Goal: Task Accomplishment & Management: Manage account settings

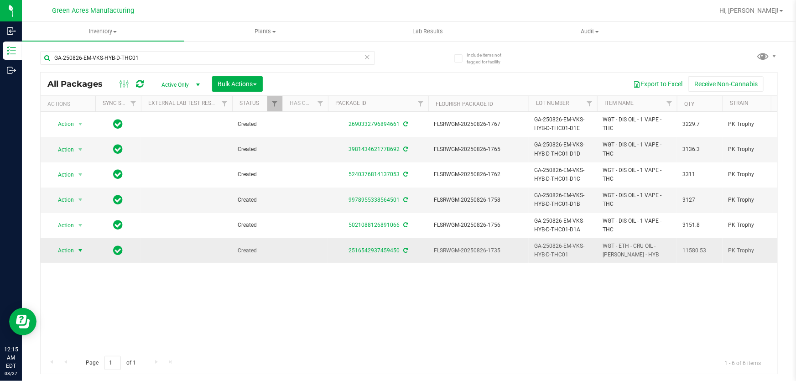
click at [82, 255] on span "select" at bounding box center [80, 250] width 11 height 13
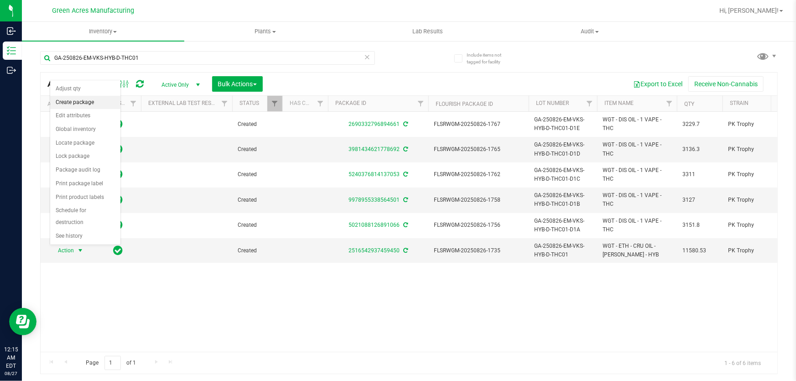
click at [84, 100] on li "Create package" at bounding box center [85, 103] width 70 height 14
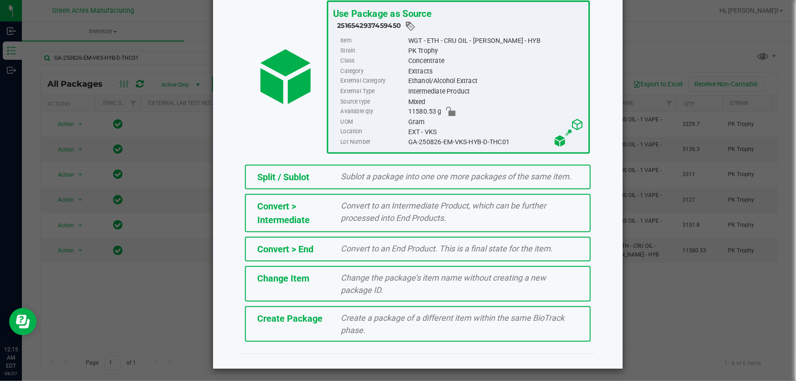
scroll to position [62, 0]
click at [406, 312] on span "Create a package of a different item within the same BioTrack phase." at bounding box center [452, 323] width 223 height 22
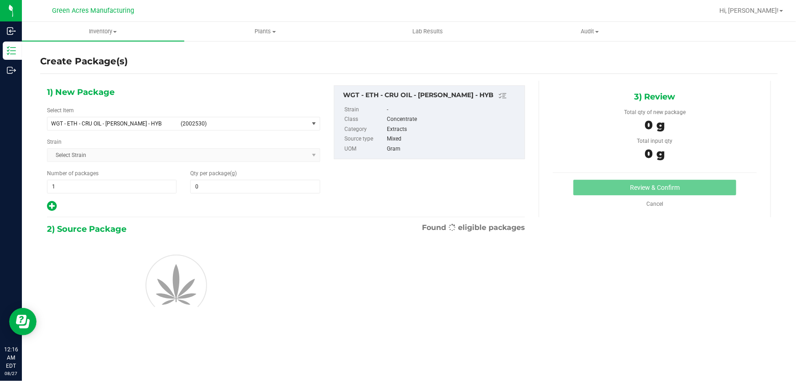
type input "0.0000"
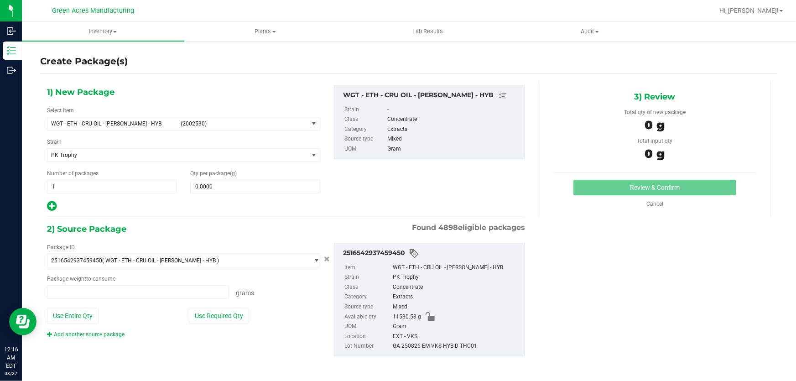
type input "0.0000 g"
click at [305, 124] on span "WGT - ETH - CRU OIL - DEVOL - HYB (2002530)" at bounding box center [177, 123] width 261 height 13
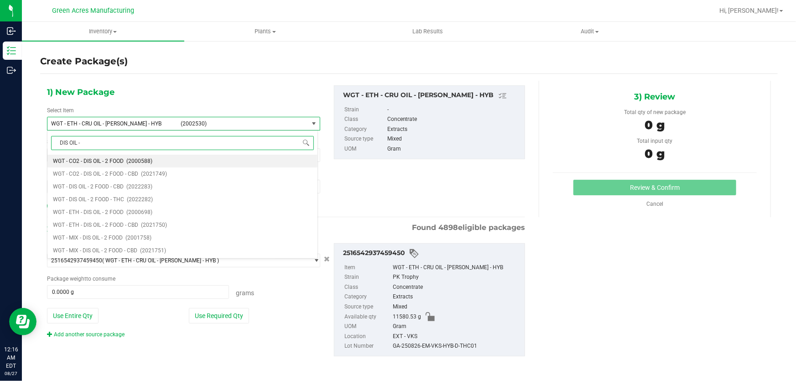
type input "DIS OIL - 1"
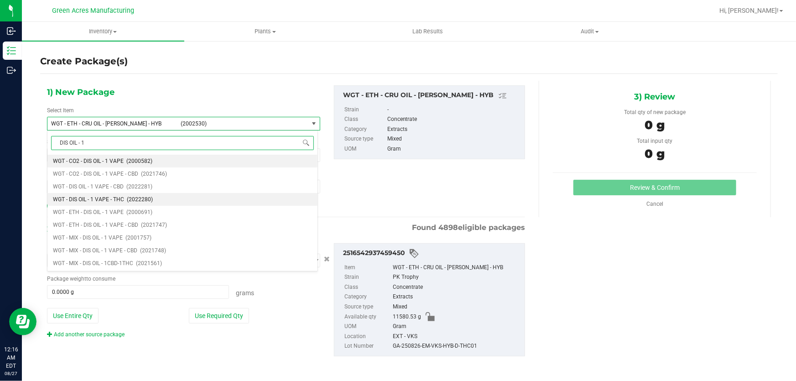
click at [127, 202] on span "(2022280)" at bounding box center [140, 199] width 26 height 6
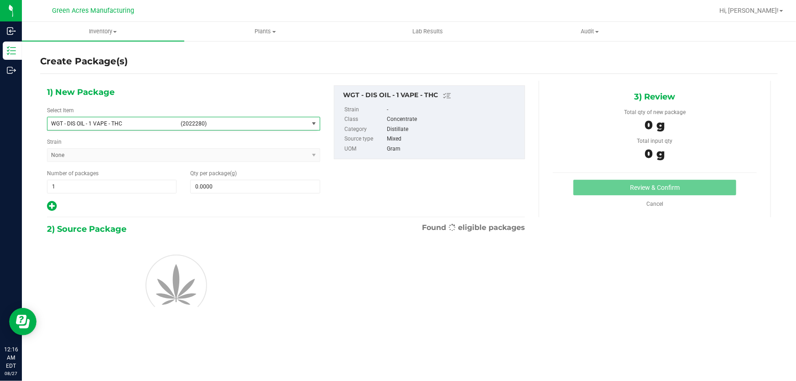
type input "0.0000"
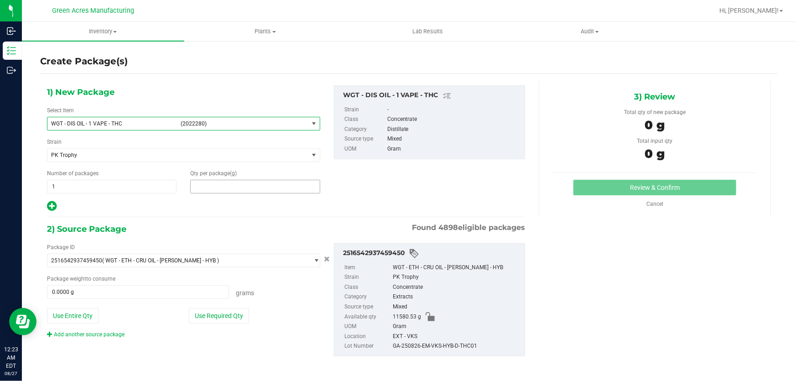
click at [264, 185] on span at bounding box center [255, 187] width 130 height 14
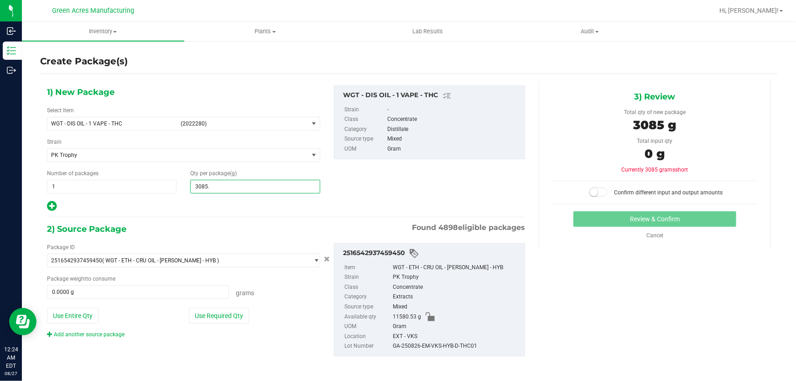
type input "3085.5"
type input "3,085.5000"
click at [240, 311] on button "Use Required Qty" at bounding box center [219, 316] width 60 height 16
type input "3085.5000 g"
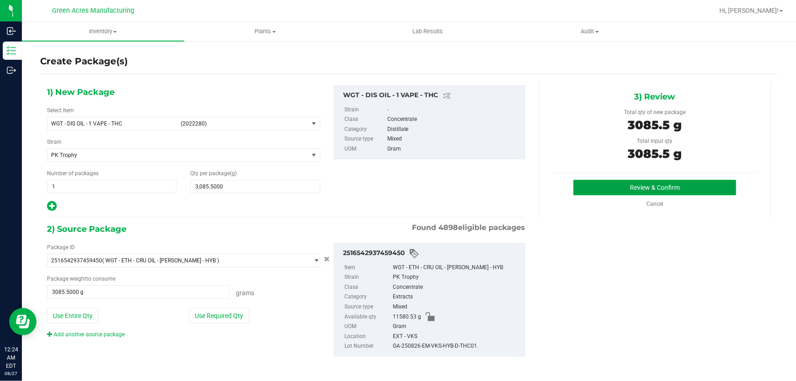
click at [652, 192] on button "Review & Confirm" at bounding box center [654, 188] width 163 height 16
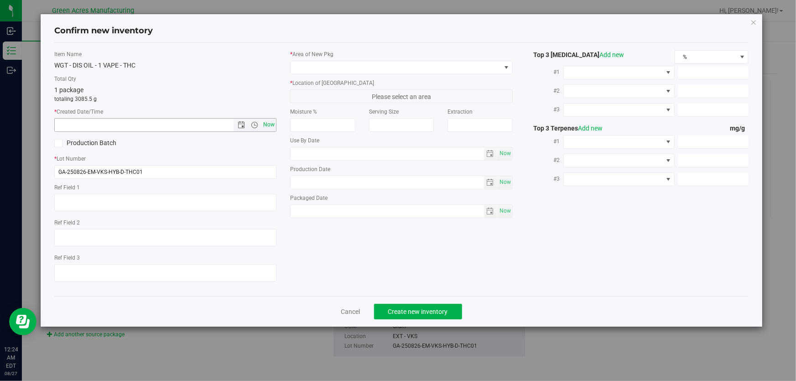
click at [270, 124] on span "Now" at bounding box center [269, 124] width 16 height 13
type input "8/27/2025 12:24 AM"
click at [235, 168] on input "GA-250826-EM-VKS-HYB-D-THC01" at bounding box center [165, 172] width 222 height 14
type input "GA-250826-EM-VKS-HYB-D-THC01-D1F"
click at [497, 67] on span at bounding box center [396, 67] width 210 height 13
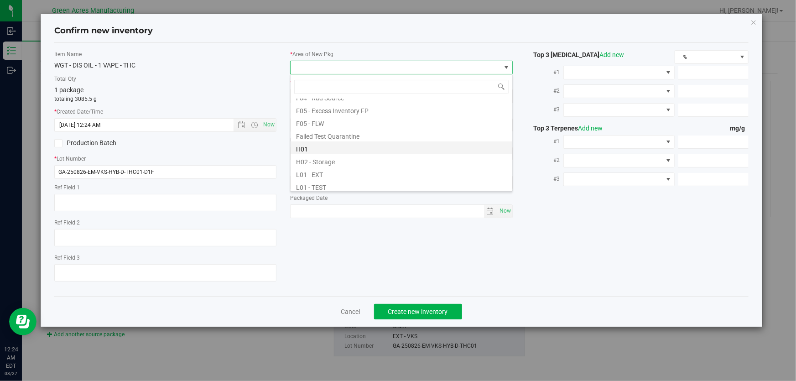
scroll to position [124, 0]
click at [341, 190] on div "Dumpster 01 Dumpster 02 Excess Inventory FP F01 - SHO F02 - EXT F04 - Excess In…" at bounding box center [401, 133] width 223 height 118
click at [347, 187] on li "L03 - EXT" at bounding box center [402, 185] width 222 height 13
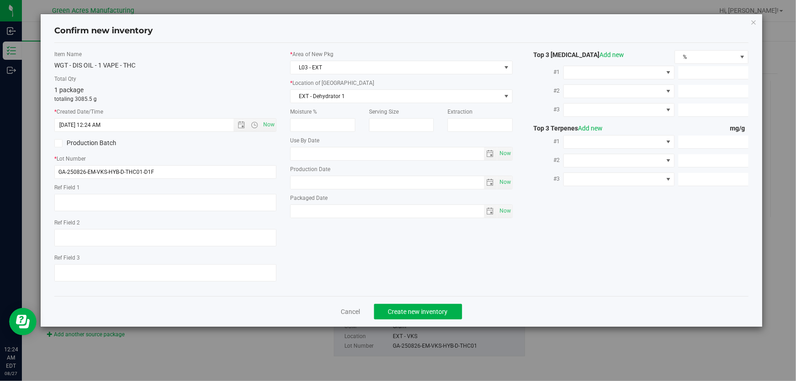
click at [358, 108] on div "Moisture %" at bounding box center [322, 120] width 78 height 24
click at [362, 94] on span "EXT - Dehydrator 1" at bounding box center [396, 96] width 210 height 13
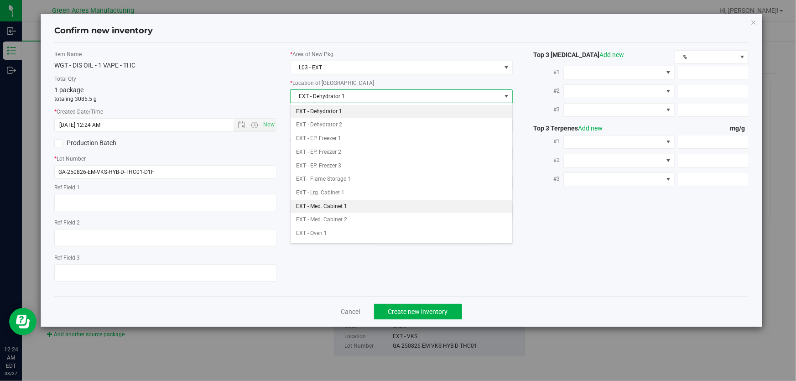
click at [360, 205] on li "EXT - Med. Cabinet 1" at bounding box center [402, 207] width 222 height 14
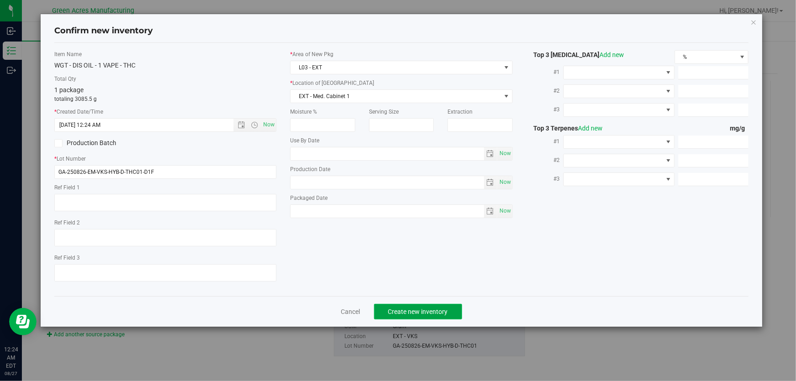
click at [428, 306] on button "Create new inventory" at bounding box center [418, 312] width 88 height 16
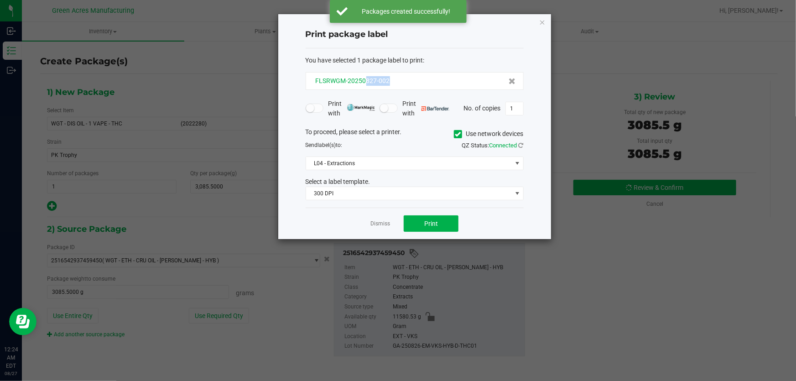
drag, startPoint x: 398, startPoint y: 76, endPoint x: 364, endPoint y: 82, distance: 33.8
click at [364, 82] on div "FLSRWGM-20250827-002" at bounding box center [414, 81] width 203 height 10
copy span "827-002"
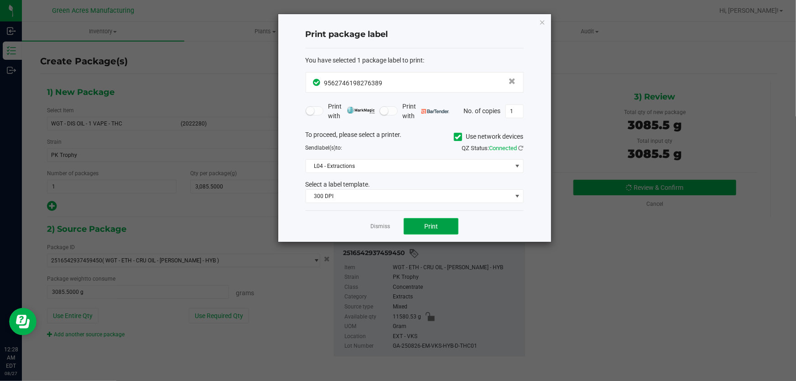
click at [428, 223] on span "Print" at bounding box center [431, 226] width 14 height 7
click at [428, 223] on div at bounding box center [414, 128] width 273 height 228
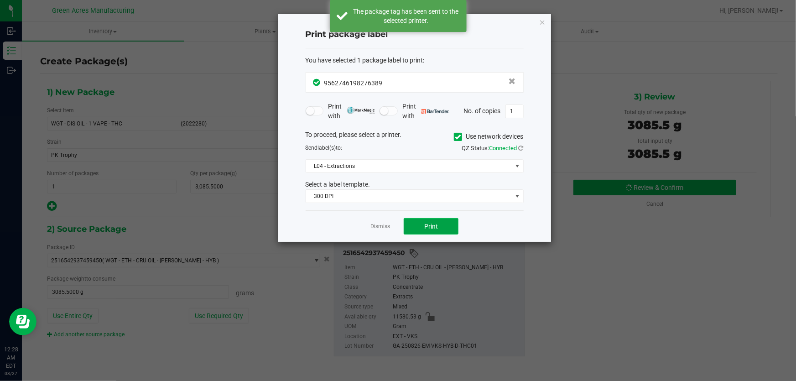
click at [432, 221] on button "Print" at bounding box center [431, 226] width 55 height 16
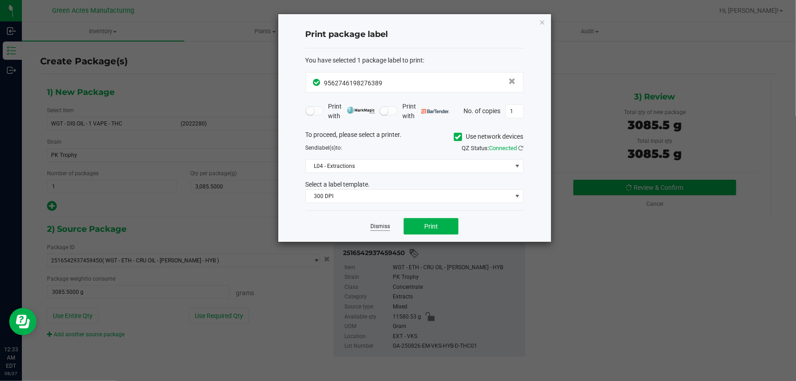
click at [383, 223] on link "Dismiss" at bounding box center [380, 227] width 20 height 8
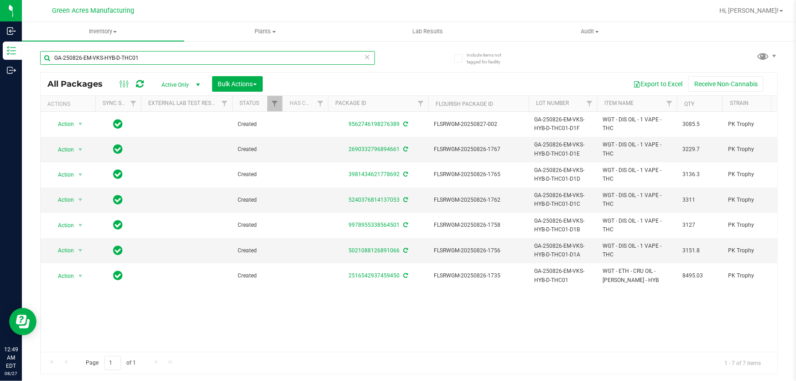
click at [254, 59] on input "GA-250826-EM-VKS-HYB-D-THC01" at bounding box center [207, 58] width 335 height 14
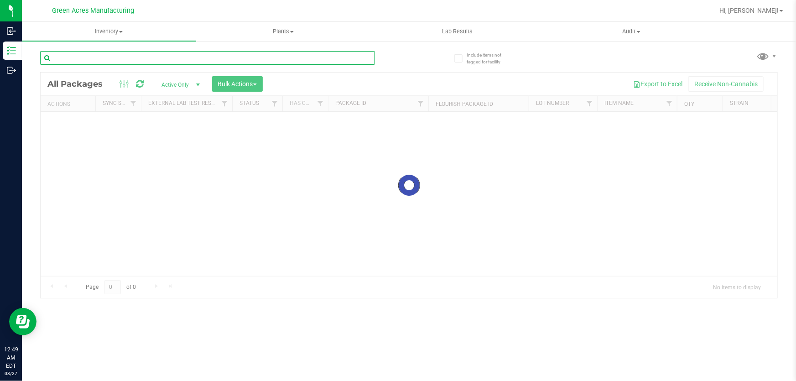
click at [182, 62] on input "text" at bounding box center [207, 58] width 335 height 14
type input "1283279895074373"
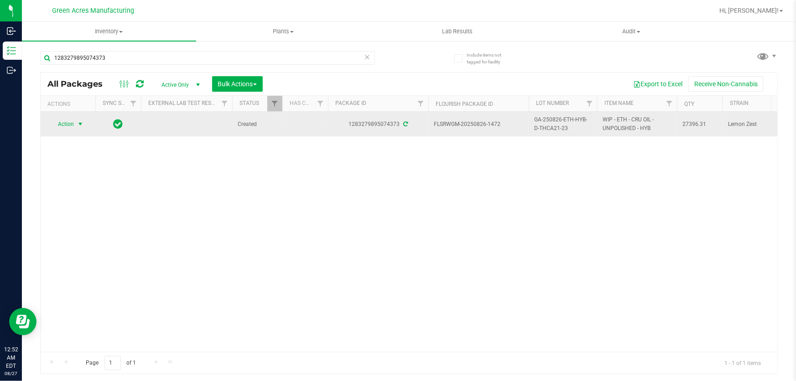
click at [73, 121] on span "Action" at bounding box center [62, 124] width 25 height 13
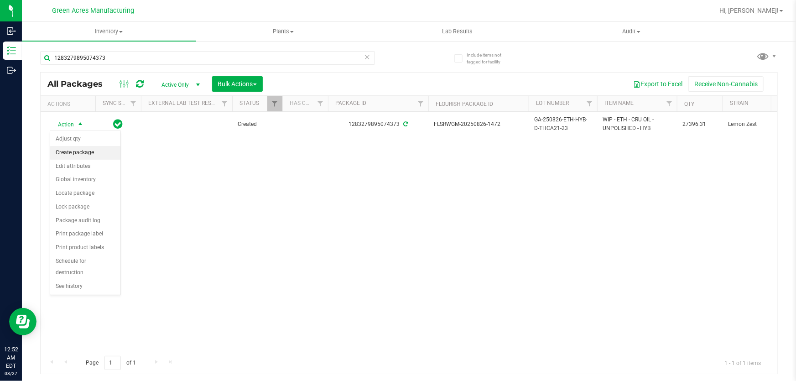
click at [109, 150] on li "Create package" at bounding box center [85, 153] width 70 height 14
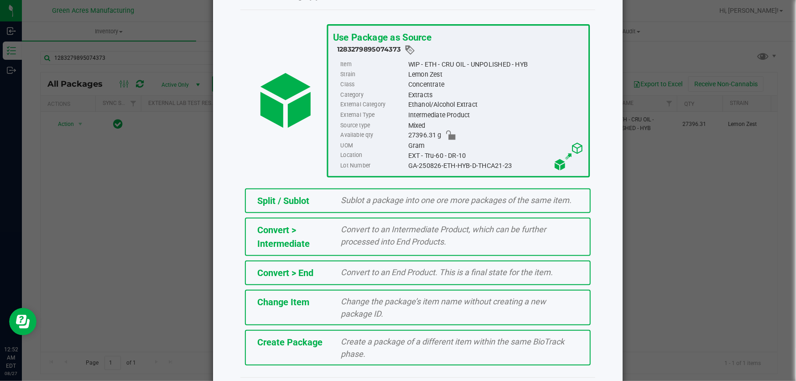
scroll to position [62, 0]
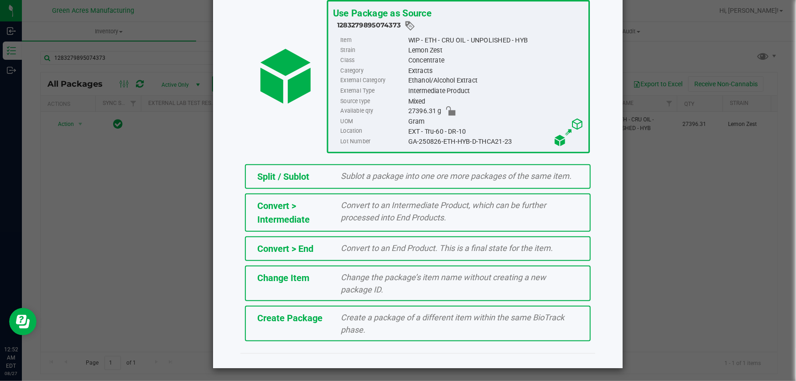
click at [399, 321] on div "Create a package of a different item within the same BioTrack phase." at bounding box center [459, 323] width 251 height 25
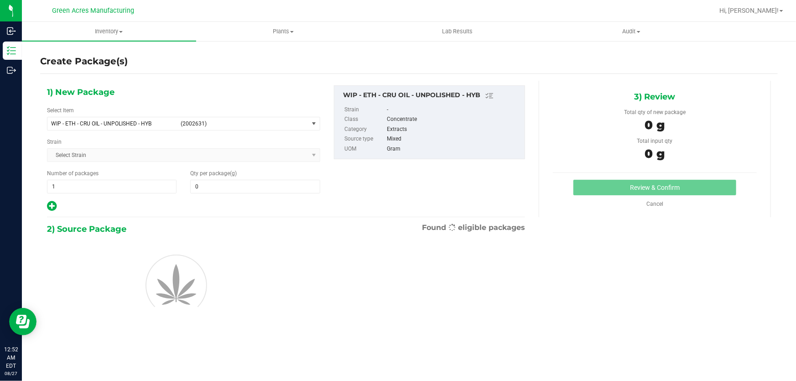
type input "0.0000"
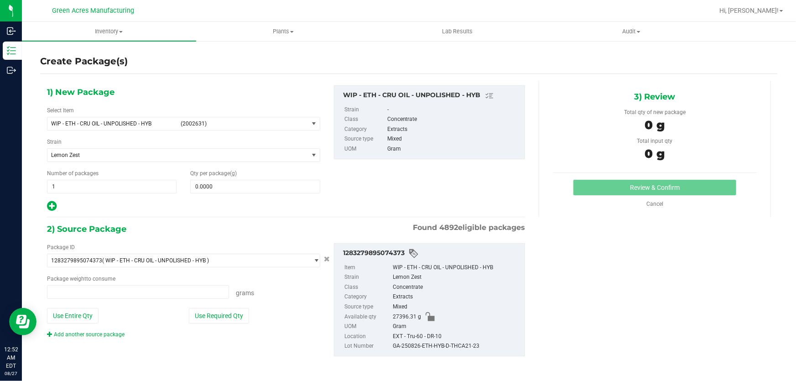
type input "0.0000 g"
click at [311, 123] on span "select" at bounding box center [313, 123] width 7 height 7
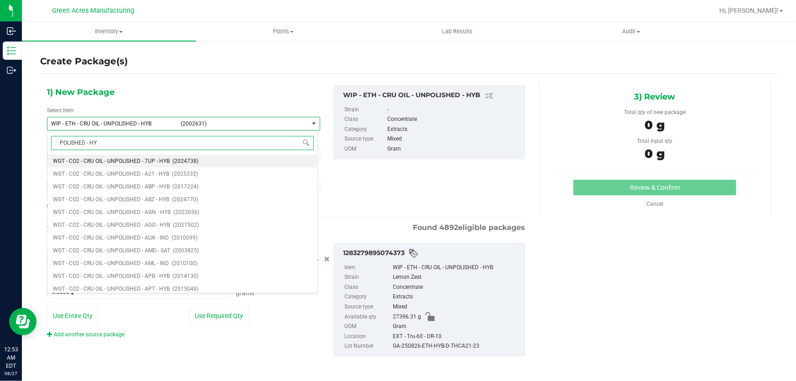
type input "POLISHED - HYB"
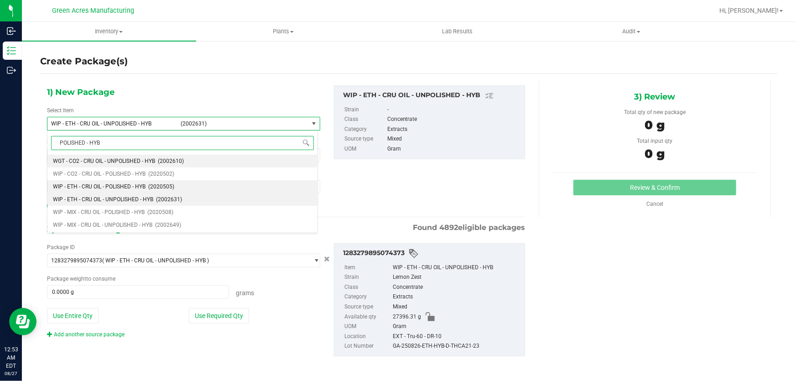
click at [141, 185] on span "WIP - ETH - CRU OIL - POLISHED - HYB" at bounding box center [99, 186] width 93 height 6
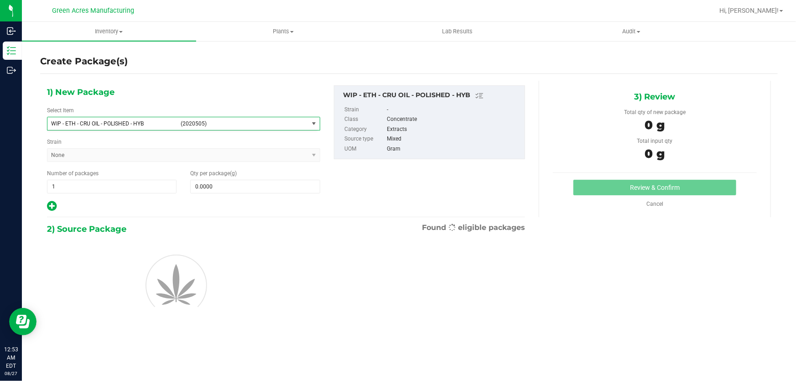
type input "0.0000"
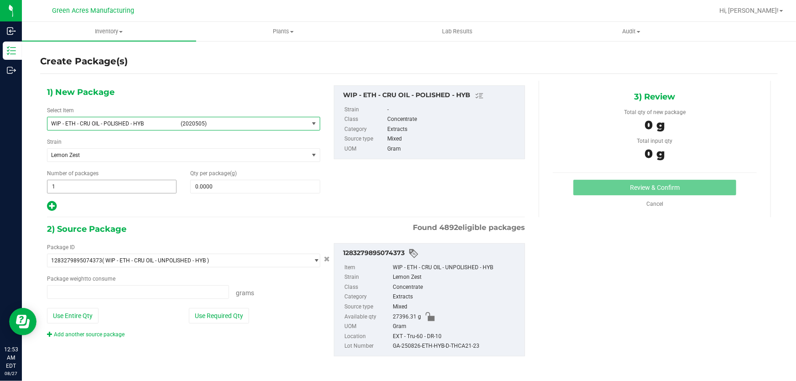
type input "0.0000 g"
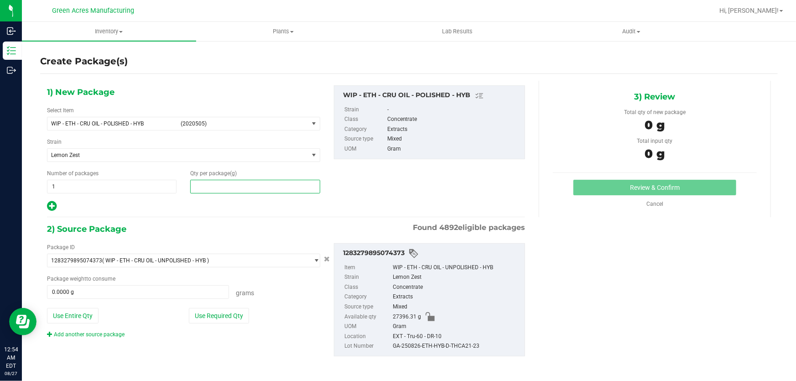
click at [286, 187] on span at bounding box center [255, 187] width 130 height 14
paste input "33136.6"
type input "33136.6"
type input "33,136.6000"
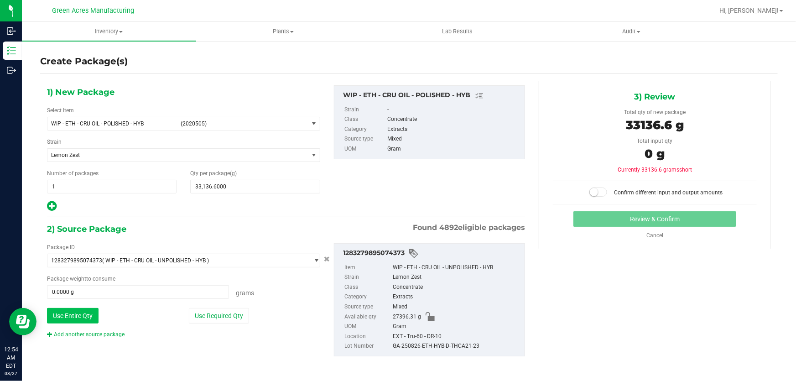
click at [68, 315] on button "Use Entire Qty" at bounding box center [73, 316] width 52 height 16
type input "27396.3100 g"
click at [599, 189] on span at bounding box center [598, 191] width 18 height 9
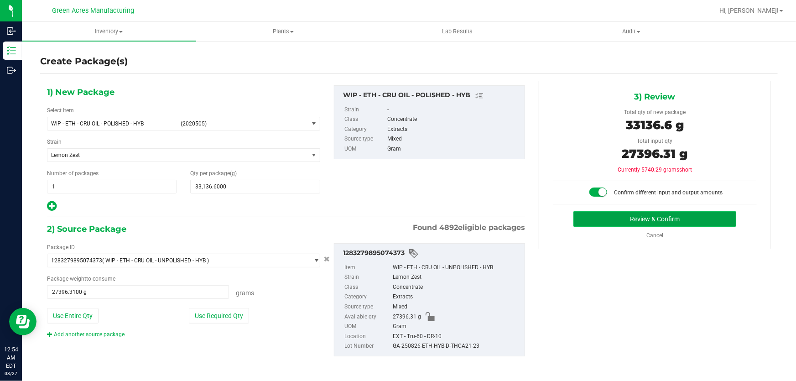
click at [638, 219] on button "Review & Confirm" at bounding box center [654, 219] width 163 height 16
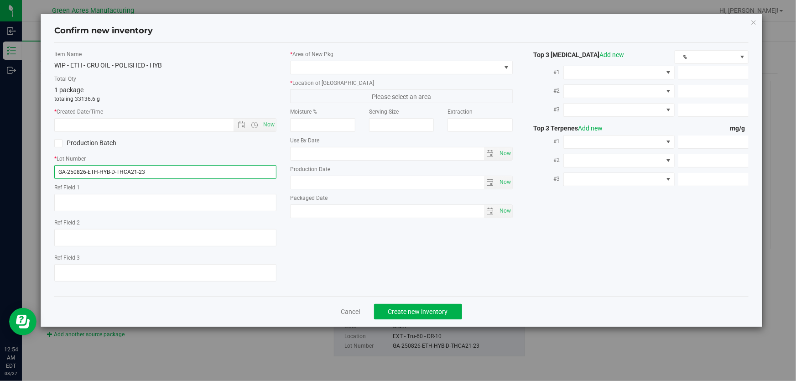
click at [243, 172] on input "GA-250826-ETH-HYB-D-THCA21-23" at bounding box center [165, 172] width 222 height 14
click at [272, 126] on span "Now" at bounding box center [269, 124] width 16 height 13
type input "8/27/2025 12:54 AM"
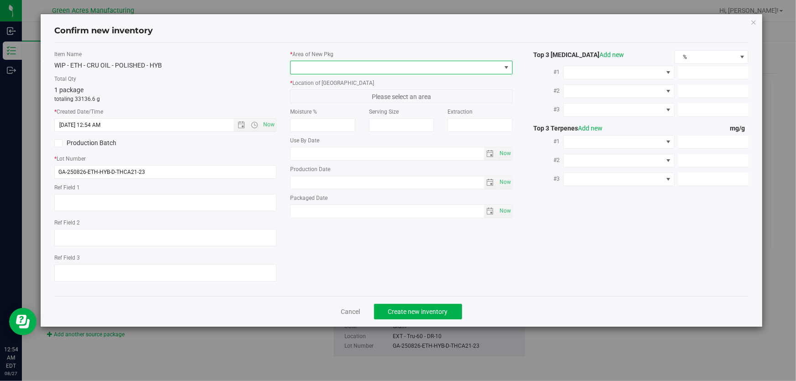
click at [426, 65] on span at bounding box center [396, 67] width 210 height 13
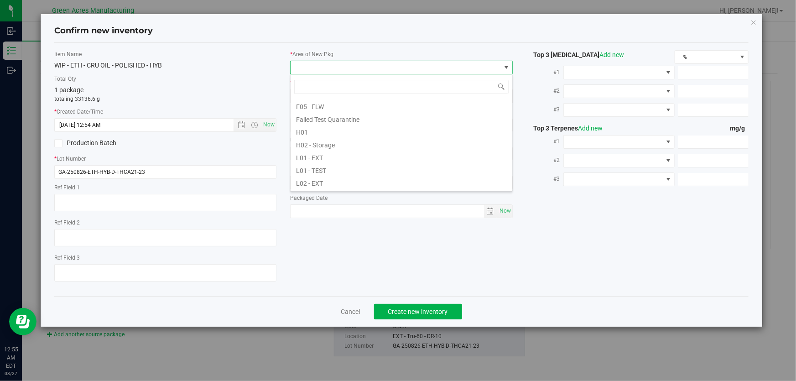
scroll to position [124, 0]
click at [405, 135] on li "H02 - Storage" at bounding box center [402, 134] width 222 height 13
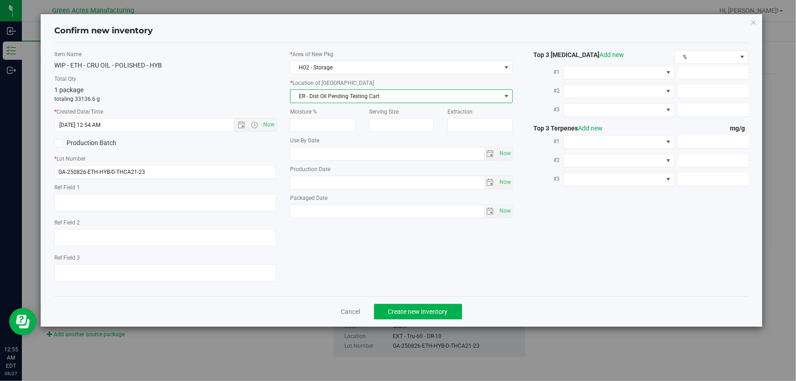
click at [420, 94] on span "ER - Dist Oil Pending Testing Cart" at bounding box center [396, 96] width 210 height 13
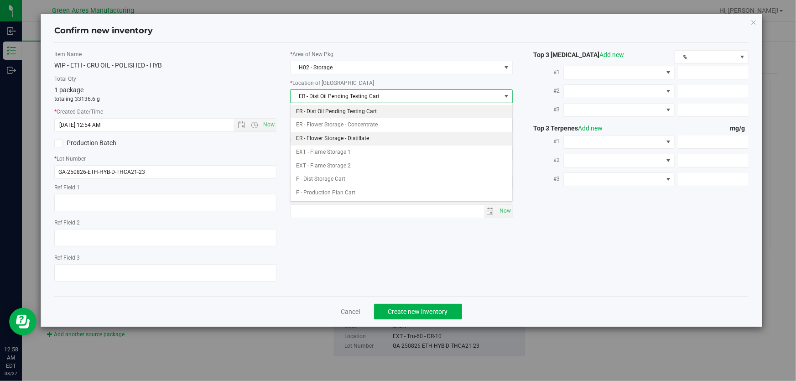
click at [385, 140] on li "ER - Flower Storage - Distillate" at bounding box center [402, 139] width 222 height 14
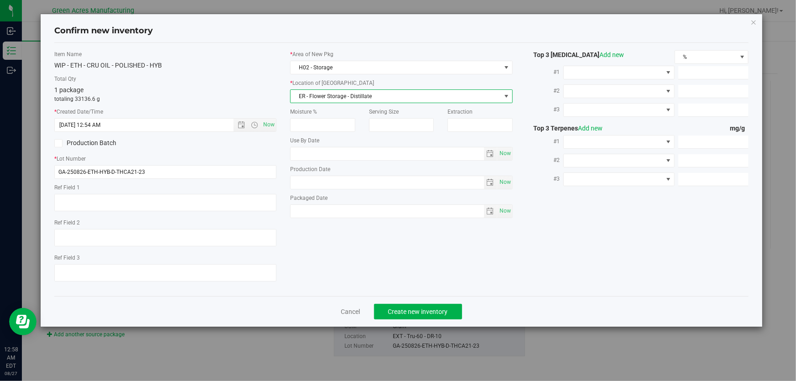
click at [428, 95] on span "ER - Flower Storage - Distillate" at bounding box center [396, 96] width 210 height 13
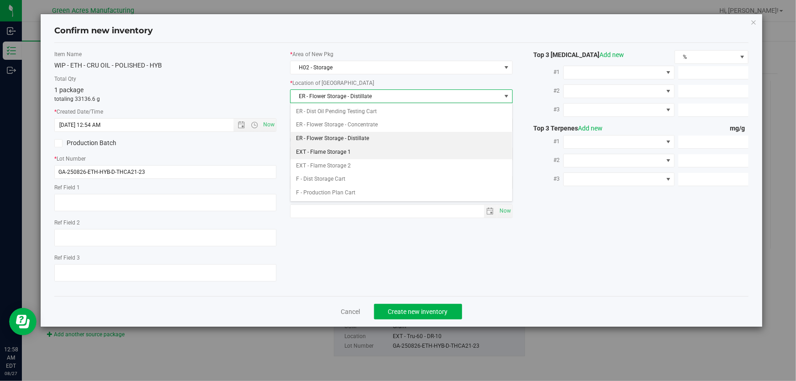
click at [339, 155] on li "EXT - Flame Storage 1" at bounding box center [402, 152] width 222 height 14
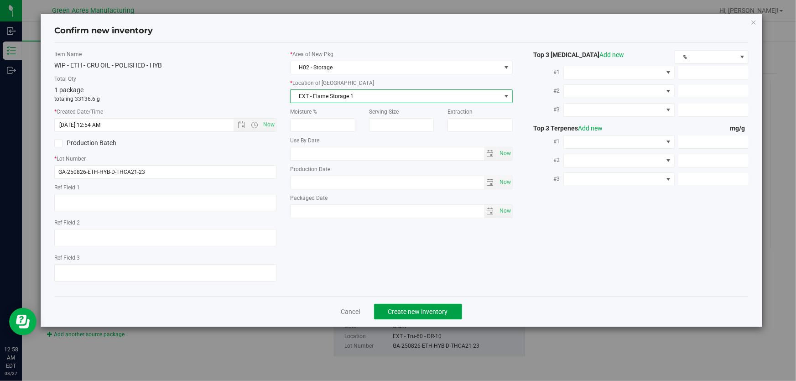
click at [443, 312] on span "Create new inventory" at bounding box center [418, 311] width 60 height 7
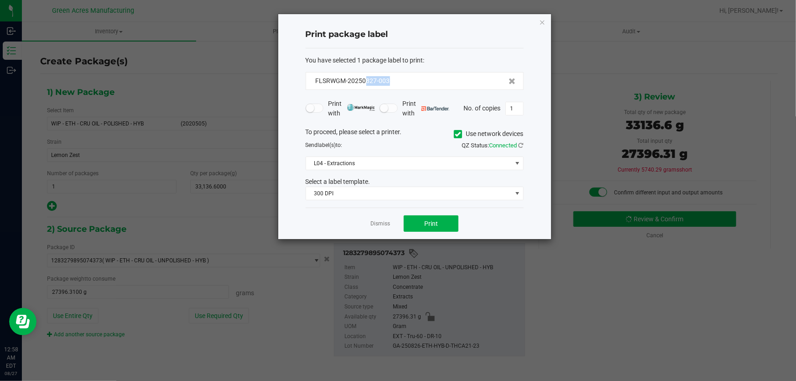
drag, startPoint x: 403, startPoint y: 85, endPoint x: 364, endPoint y: 88, distance: 39.3
click at [364, 88] on div "FLSRWGM-20250827-003" at bounding box center [415, 81] width 218 height 18
copy span "827-003"
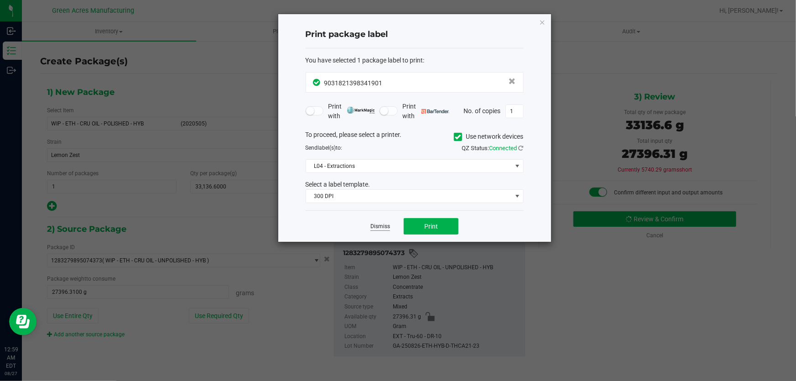
click at [388, 227] on link "Dismiss" at bounding box center [380, 227] width 20 height 8
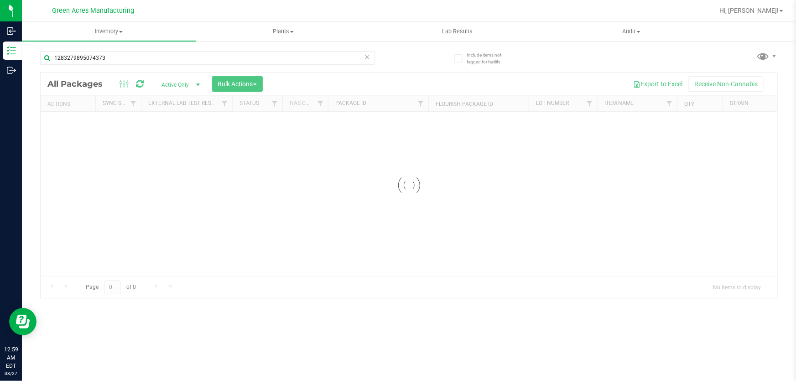
click at [364, 58] on icon at bounding box center [367, 56] width 6 height 11
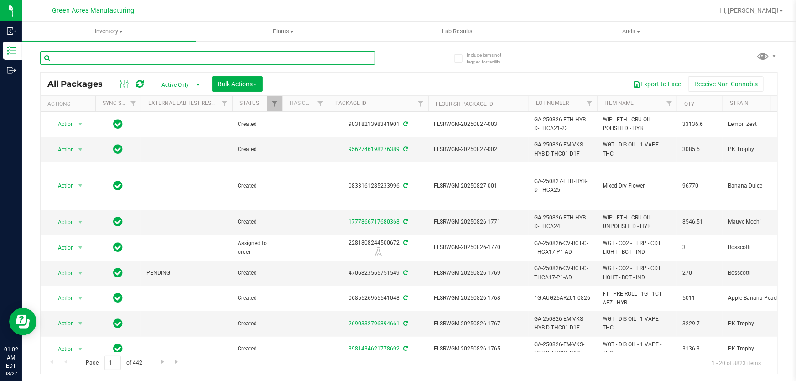
click at [303, 58] on input "text" at bounding box center [207, 58] width 335 height 14
click at [569, 50] on div "All Packages Active Only Active Only Lab Samples Locked All External Internal B…" at bounding box center [409, 208] width 738 height 332
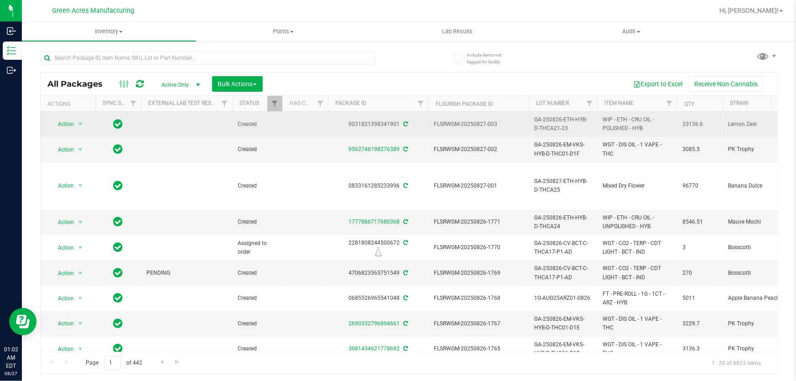
click at [73, 132] on td "Action Action Adjust qty Create package Edit attributes Global inventory Locate…" at bounding box center [68, 124] width 55 height 25
click at [77, 118] on span "select" at bounding box center [80, 124] width 11 height 13
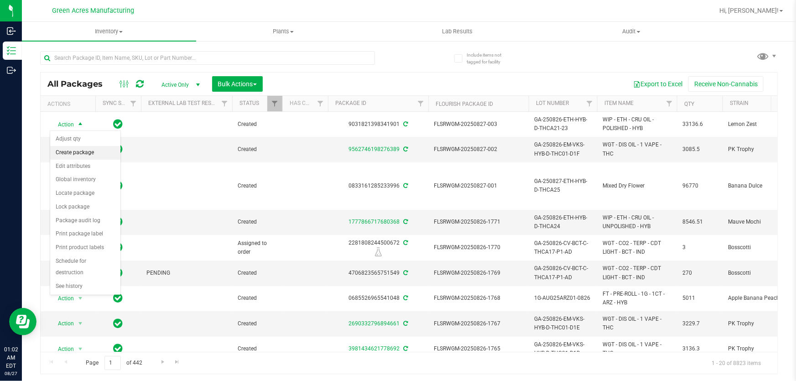
click at [83, 151] on li "Create package" at bounding box center [85, 153] width 70 height 14
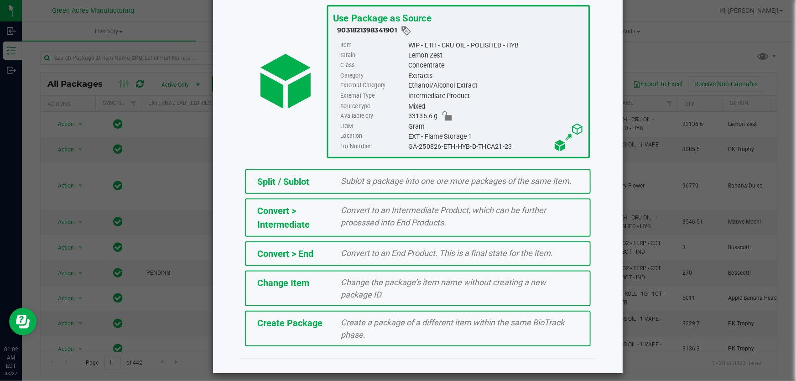
scroll to position [62, 0]
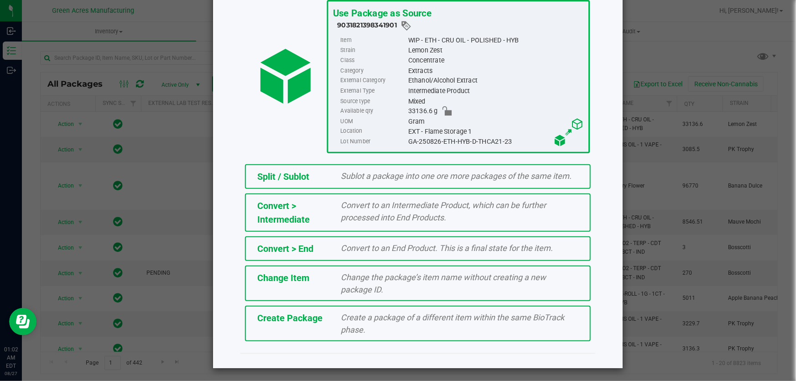
click at [419, 335] on div "Create Package Create a package of a different item within the same BioTrack ph…" at bounding box center [418, 324] width 346 height 36
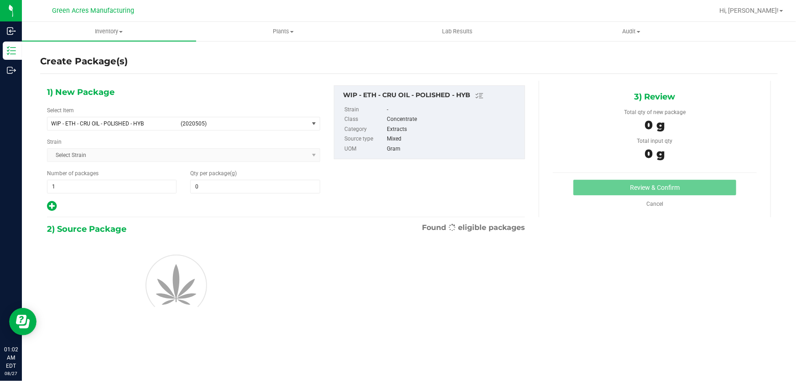
type input "0.0000"
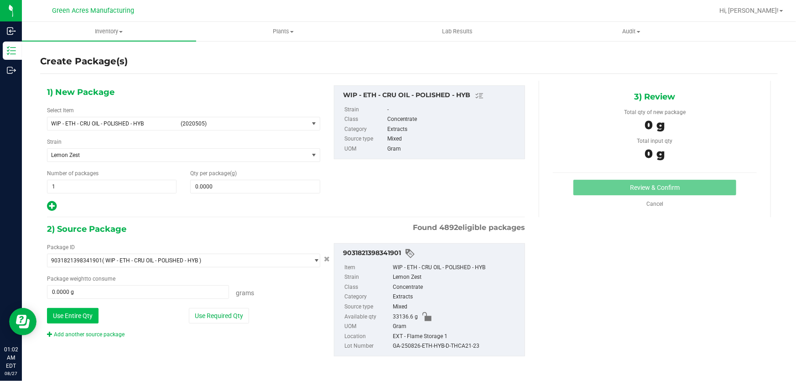
click at [91, 314] on button "Use Entire Qty" at bounding box center [73, 316] width 52 height 16
type input "33136.6000 g"
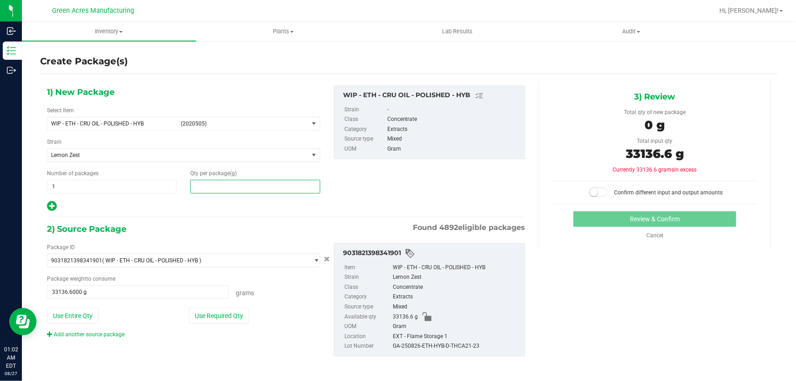
click at [262, 184] on span at bounding box center [255, 187] width 130 height 14
type input "33136.6"
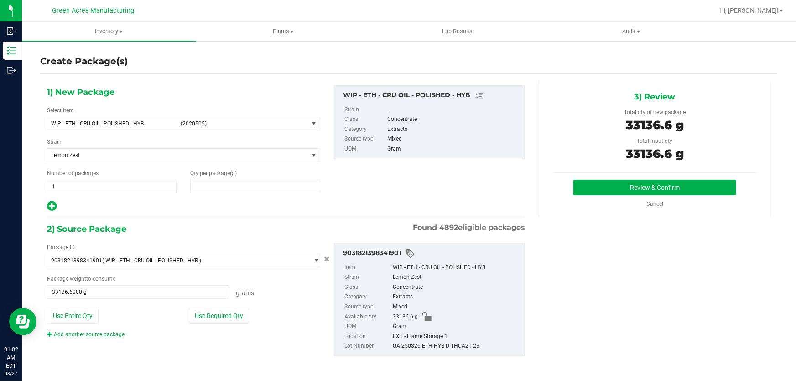
type input "33,136.6000"
click at [650, 182] on button "Review & Confirm" at bounding box center [654, 188] width 163 height 16
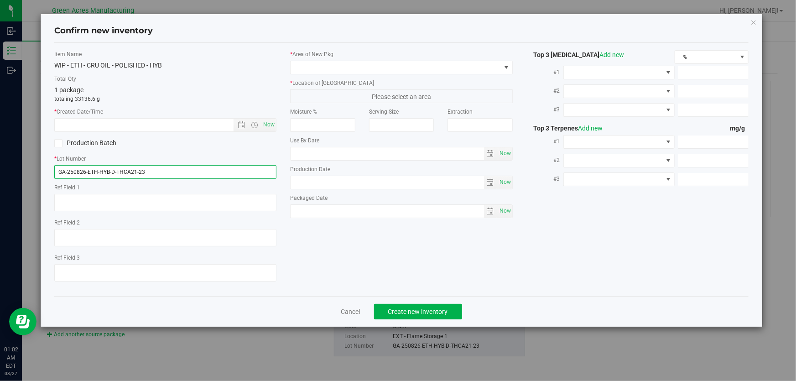
click at [185, 170] on input "GA-250826-ETH-HYB-D-THCA21-23" at bounding box center [165, 172] width 222 height 14
type input "GA-250826-ETH-HYB-D-THCA21-23-A-D"
click at [272, 125] on span "Now" at bounding box center [269, 124] width 16 height 13
type input "8/27/2025 1:02 AM"
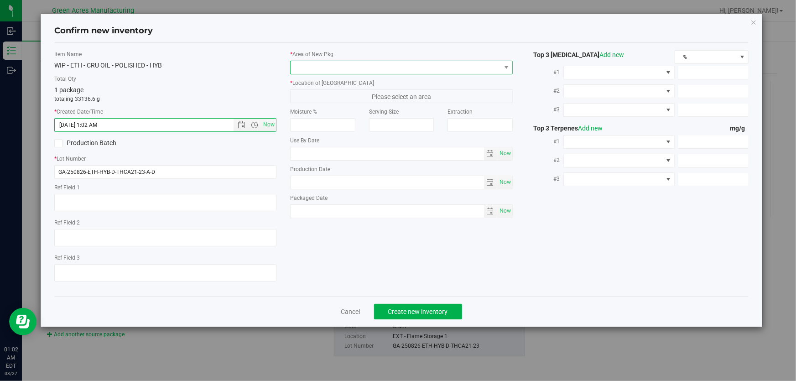
click at [405, 68] on span at bounding box center [396, 67] width 210 height 13
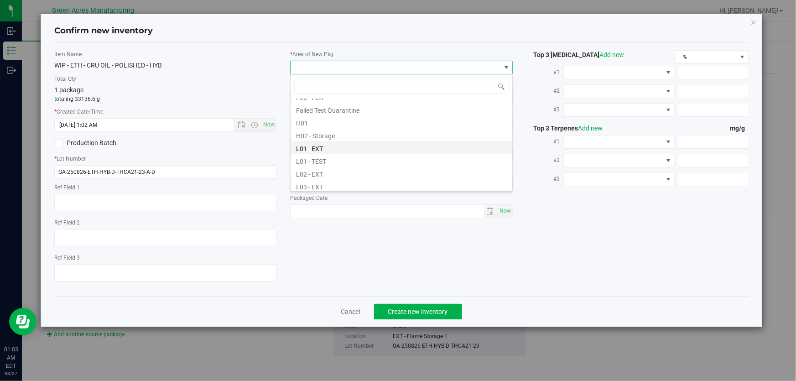
scroll to position [124, 0]
click at [356, 133] on li "H02 - Storage" at bounding box center [402, 134] width 222 height 13
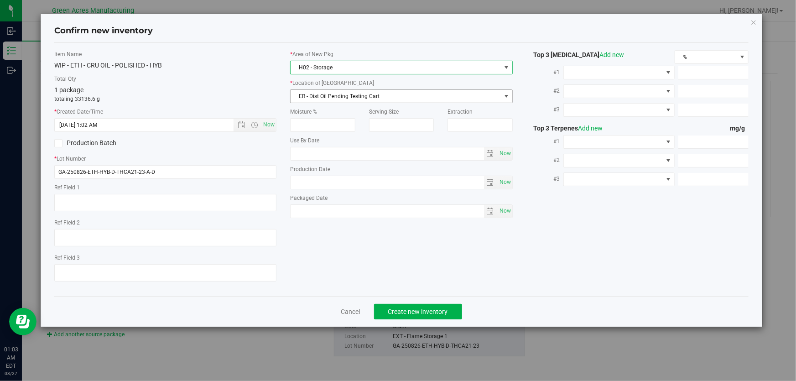
click at [376, 94] on span "ER - Dist Oil Pending Testing Cart" at bounding box center [396, 96] width 210 height 13
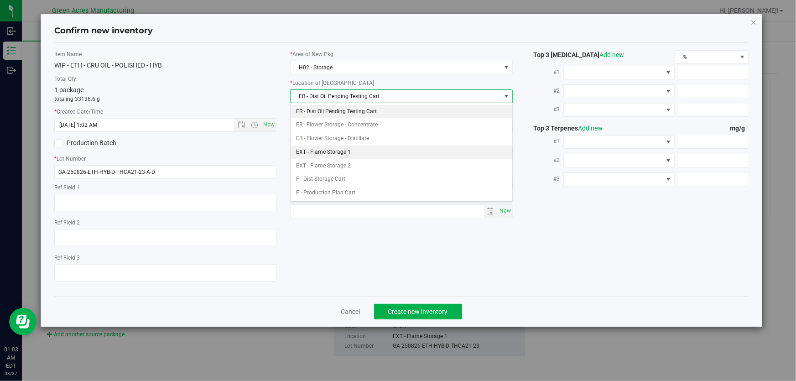
click at [366, 154] on li "EXT - Flame Storage 1" at bounding box center [402, 152] width 222 height 14
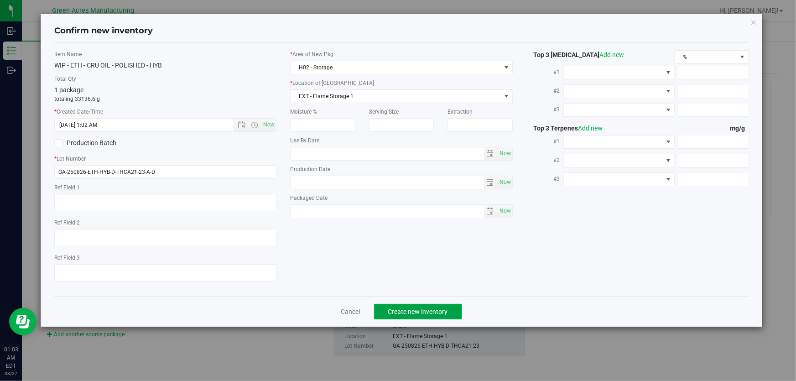
click at [416, 309] on span "Create new inventory" at bounding box center [418, 311] width 60 height 7
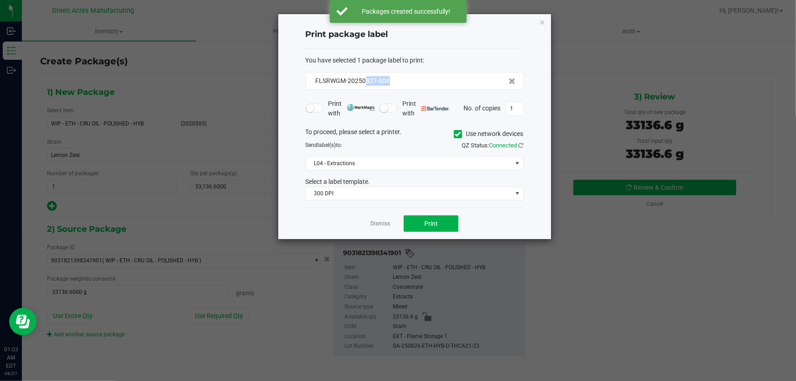
drag, startPoint x: 395, startPoint y: 78, endPoint x: 366, endPoint y: 88, distance: 31.0
click at [366, 88] on div "FLSRWGM-20250827-004" at bounding box center [415, 81] width 218 height 18
copy span "827-004"
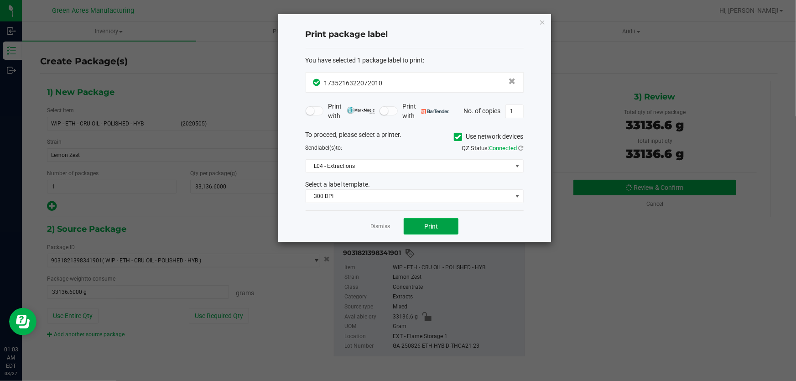
click at [443, 232] on button "Print" at bounding box center [431, 226] width 55 height 16
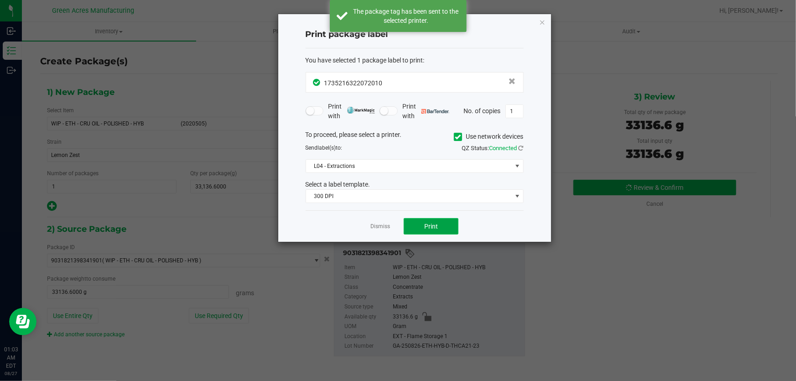
click at [443, 232] on button "Print" at bounding box center [431, 226] width 55 height 16
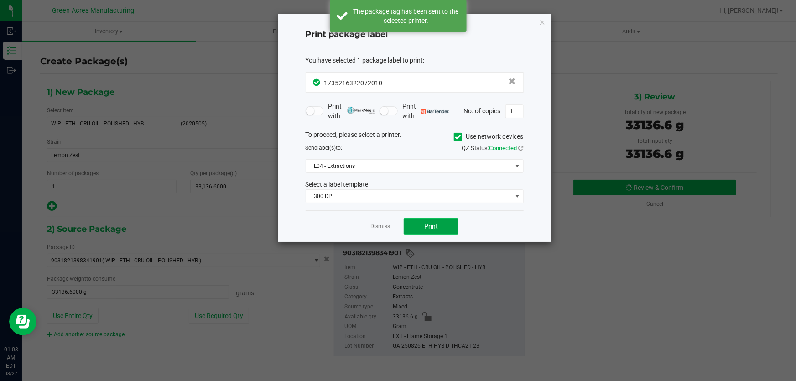
click at [443, 232] on button "Print" at bounding box center [431, 226] width 55 height 16
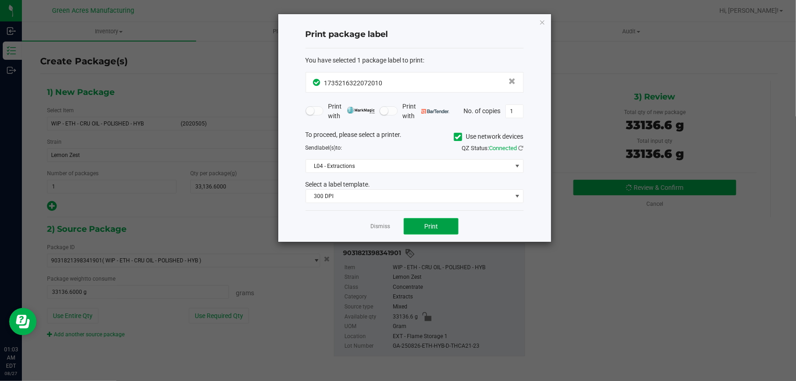
click at [443, 232] on button "Print" at bounding box center [431, 226] width 55 height 16
click at [386, 223] on link "Dismiss" at bounding box center [380, 227] width 20 height 8
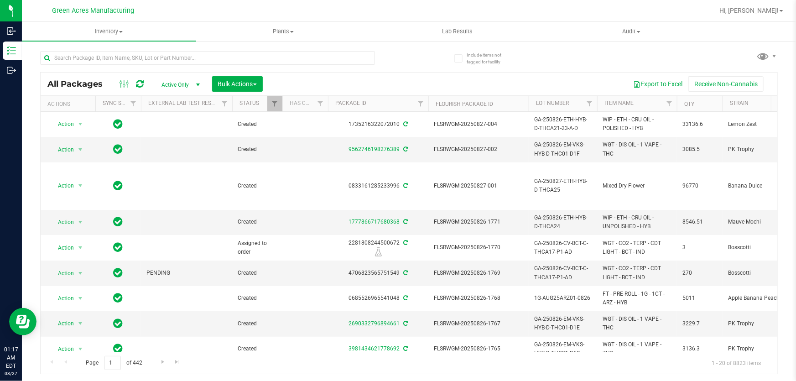
drag, startPoint x: 380, startPoint y: 347, endPoint x: 19, endPoint y: 0, distance: 500.7
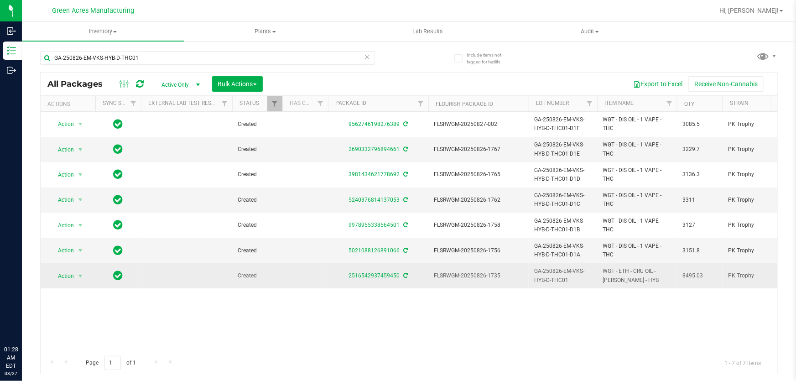
click at [73, 276] on span "Action" at bounding box center [62, 276] width 25 height 13
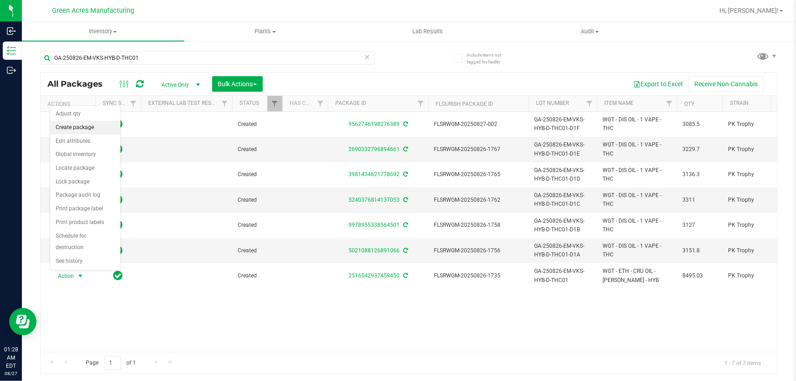
click at [87, 126] on li "Create package" at bounding box center [85, 128] width 70 height 14
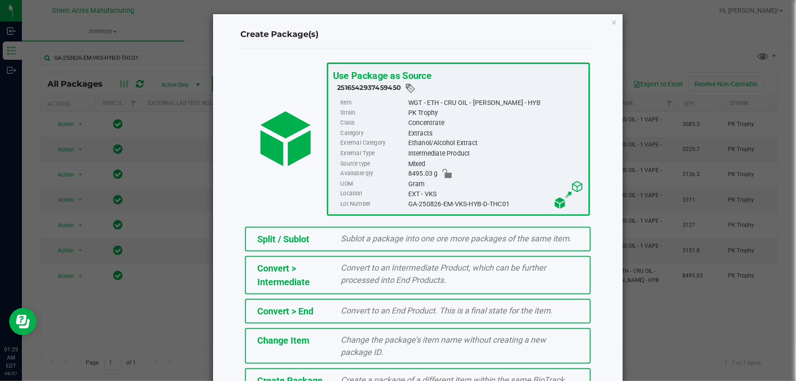
scroll to position [62, 0]
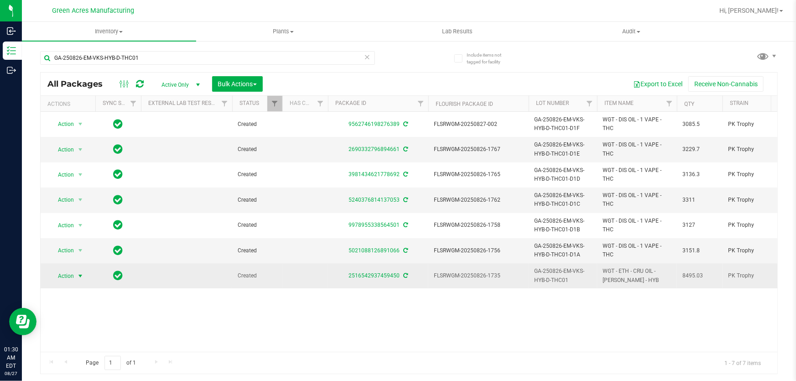
click at [75, 273] on span "select" at bounding box center [80, 276] width 11 height 13
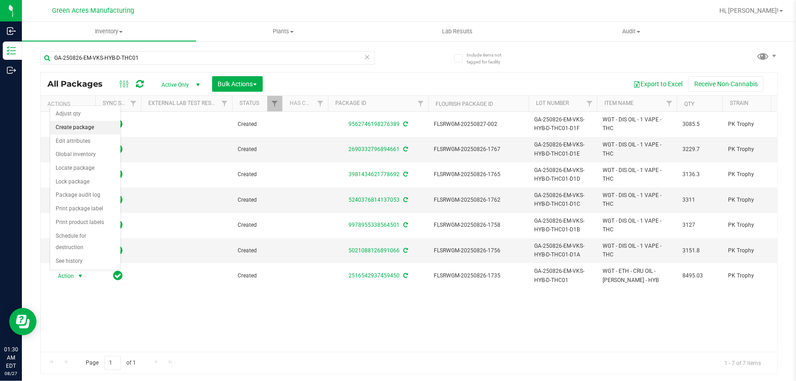
click at [88, 123] on li "Create package" at bounding box center [85, 128] width 70 height 14
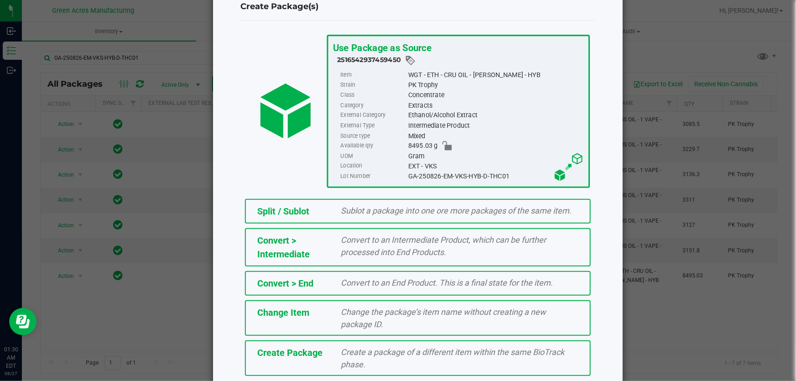
scroll to position [62, 0]
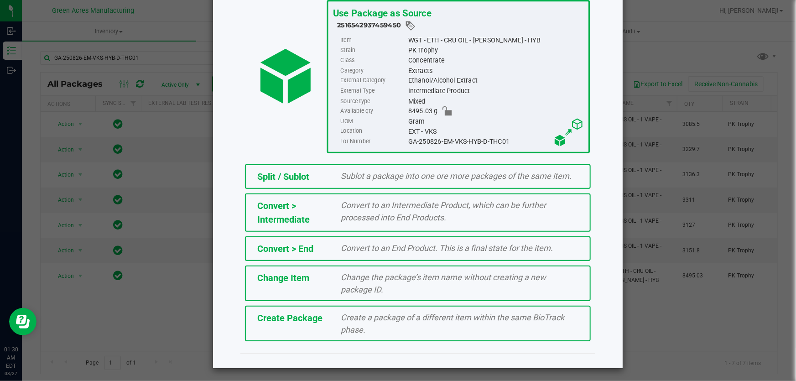
click at [480, 335] on div "Create Package Create a package of a different item within the same BioTrack ph…" at bounding box center [418, 324] width 346 height 36
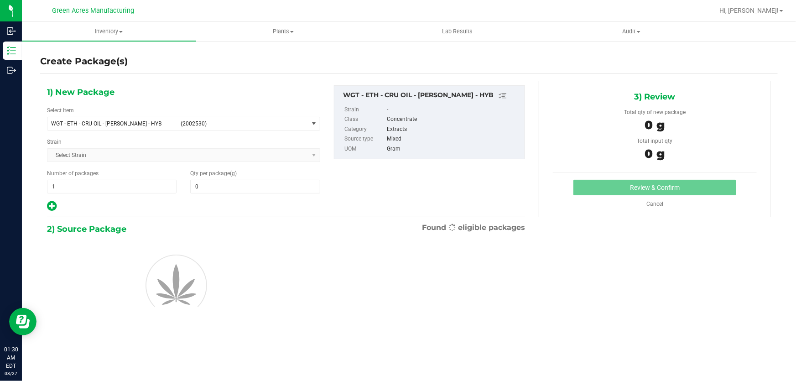
type input "0.0000"
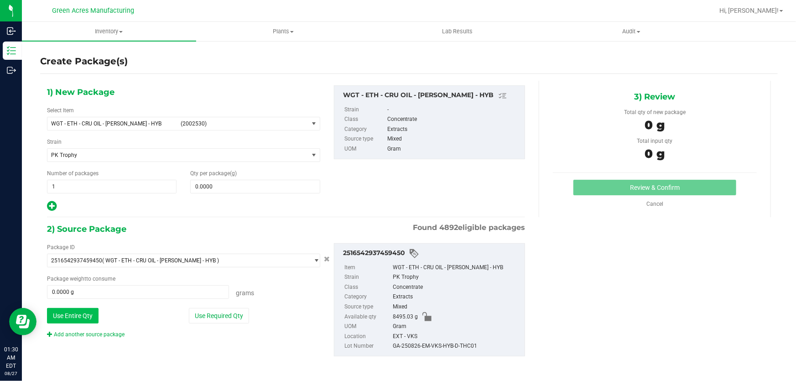
click at [76, 315] on button "Use Entire Qty" at bounding box center [73, 316] width 52 height 16
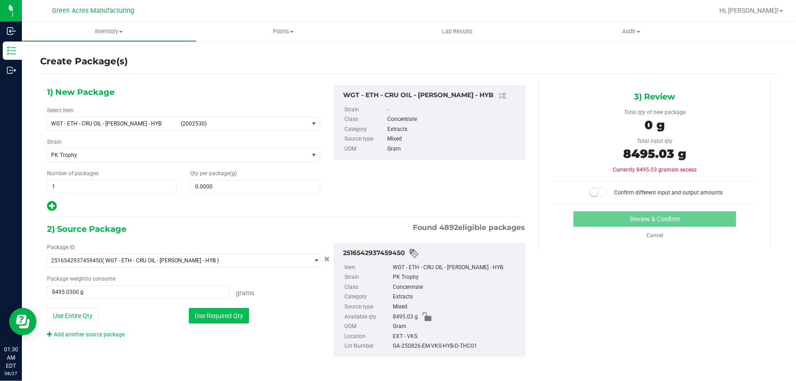
click at [210, 320] on button "Use Required Qty" at bounding box center [219, 316] width 60 height 16
type input "0.0000 g"
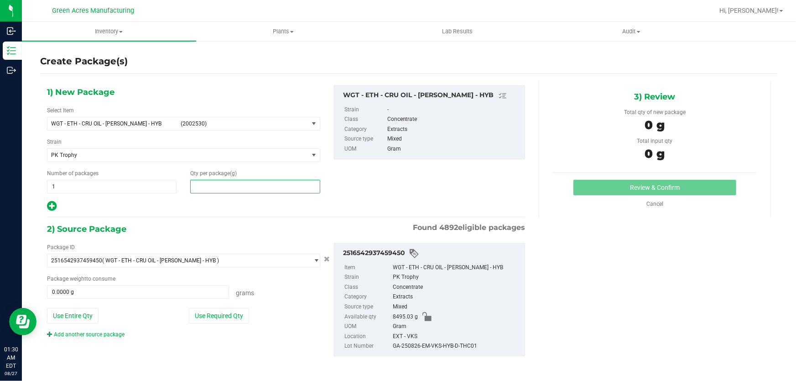
click at [273, 188] on span at bounding box center [255, 187] width 130 height 14
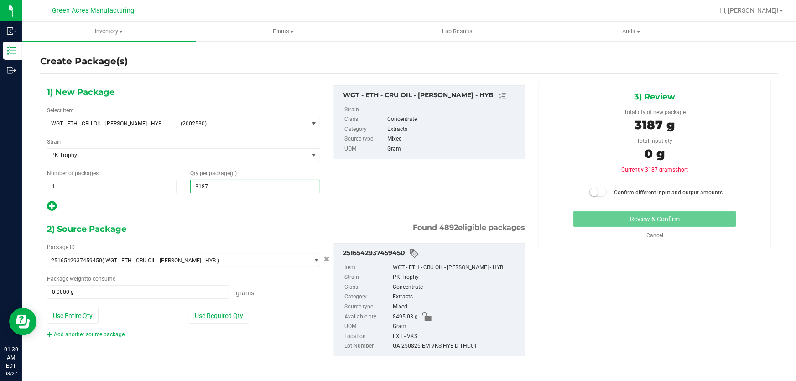
type input "3187.8"
type input "3,187.8000"
click at [237, 312] on button "Use Required Qty" at bounding box center [219, 316] width 60 height 16
type input "3187.8000 g"
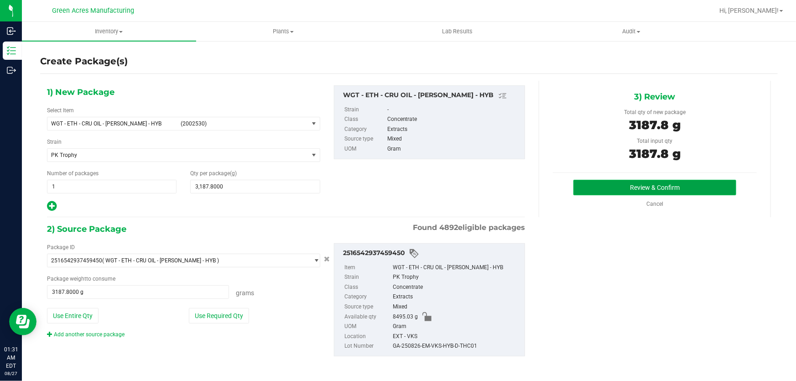
click at [679, 188] on button "Review & Confirm" at bounding box center [654, 188] width 163 height 16
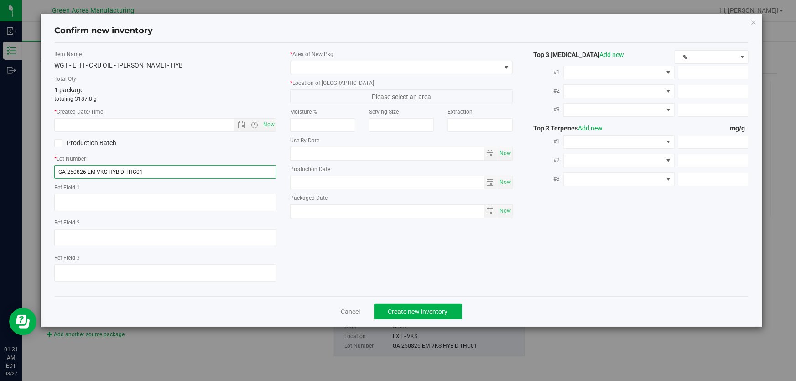
click at [213, 169] on input "GA-250826-EM-VKS-HYB-D-THC01" at bounding box center [165, 172] width 222 height 14
type input "GA-250826-EM-VKS-HYB-D-THC01-D1G"
click at [268, 125] on span "Now" at bounding box center [269, 124] width 16 height 13
type input "8/27/2025 1:31 AM"
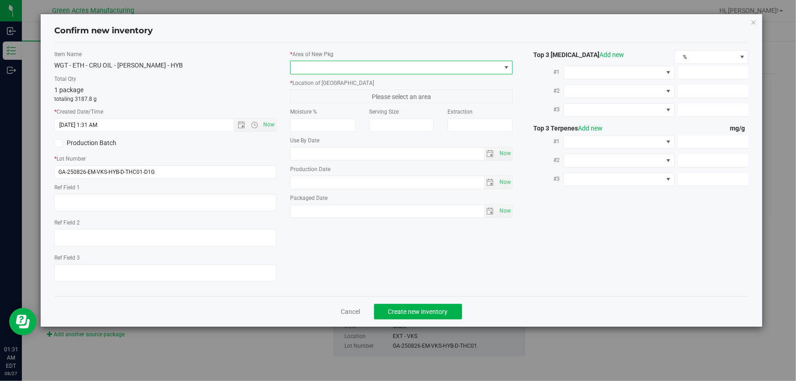
click at [464, 68] on span at bounding box center [396, 67] width 210 height 13
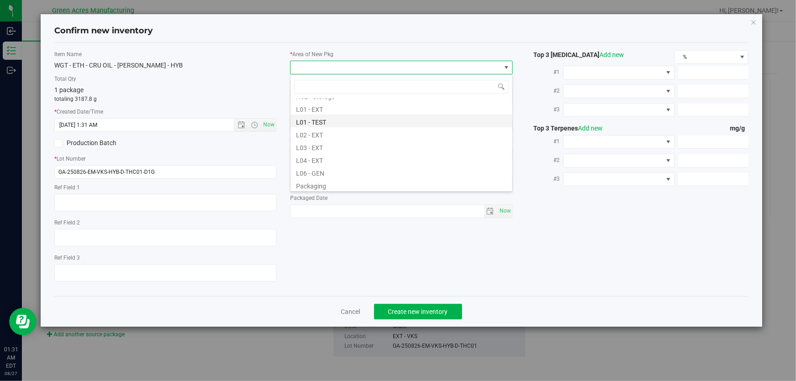
scroll to position [166, 0]
click at [355, 146] on li "L03 - EXT" at bounding box center [402, 143] width 222 height 13
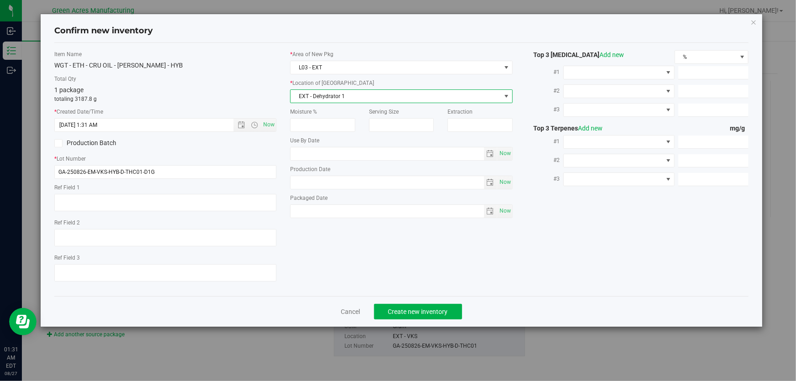
click at [360, 92] on span "EXT - Dehydrator 1" at bounding box center [396, 96] width 210 height 13
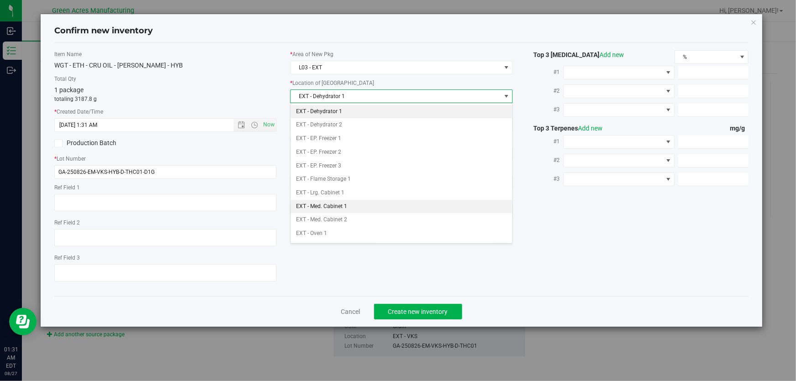
click at [348, 205] on li "EXT - Med. Cabinet 1" at bounding box center [402, 207] width 222 height 14
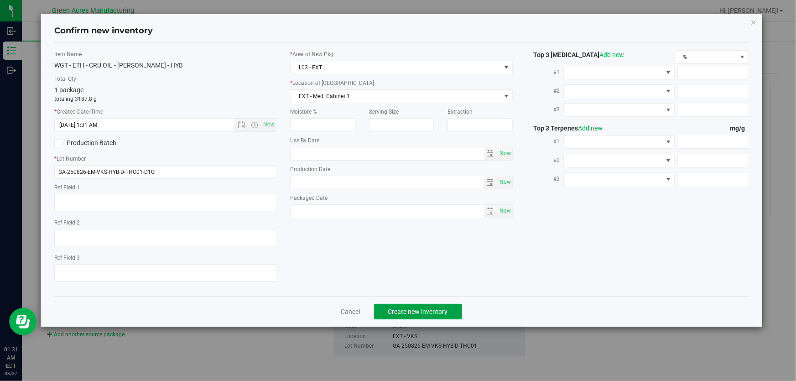
click at [424, 312] on span "Create new inventory" at bounding box center [418, 311] width 60 height 7
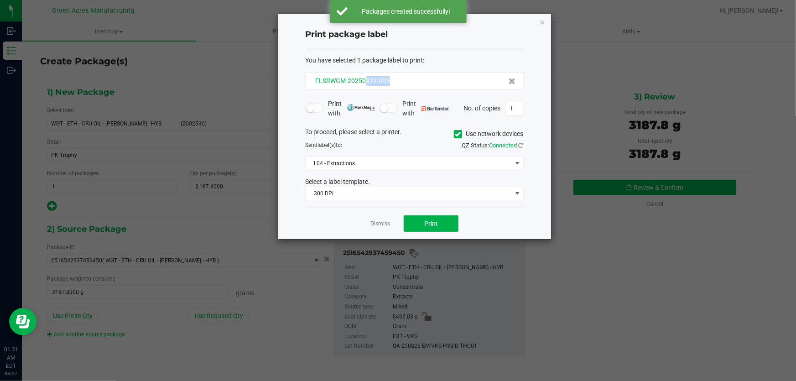
drag, startPoint x: 391, startPoint y: 79, endPoint x: 364, endPoint y: 83, distance: 27.7
click at [364, 83] on div "FLSRWGM-20250827-005" at bounding box center [414, 81] width 203 height 10
copy span "827-005"
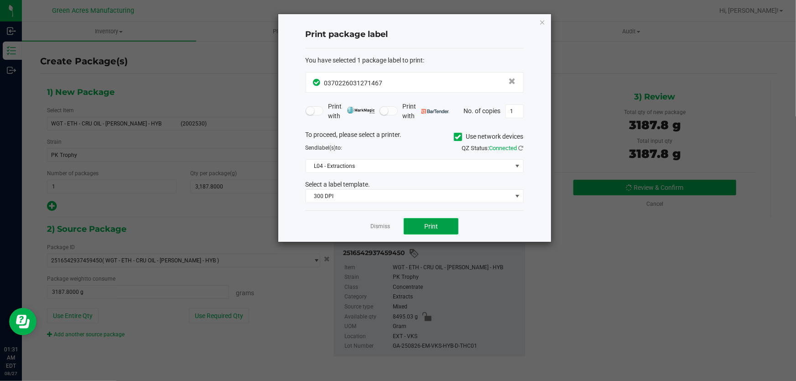
click at [428, 224] on span "Print" at bounding box center [431, 226] width 14 height 7
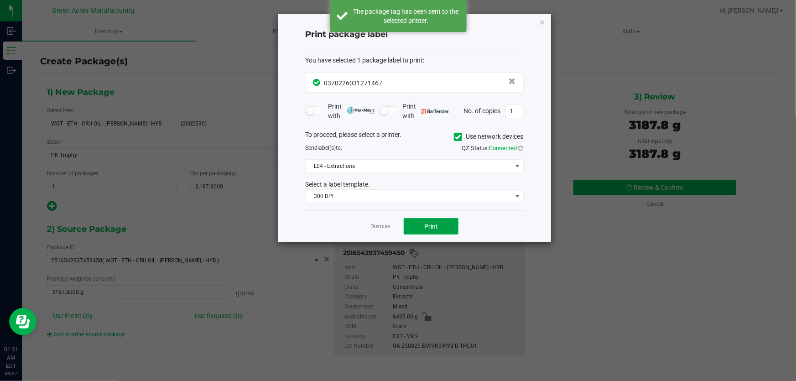
click at [428, 224] on span "Print" at bounding box center [431, 226] width 14 height 7
click at [428, 225] on span "Print" at bounding box center [431, 226] width 14 height 7
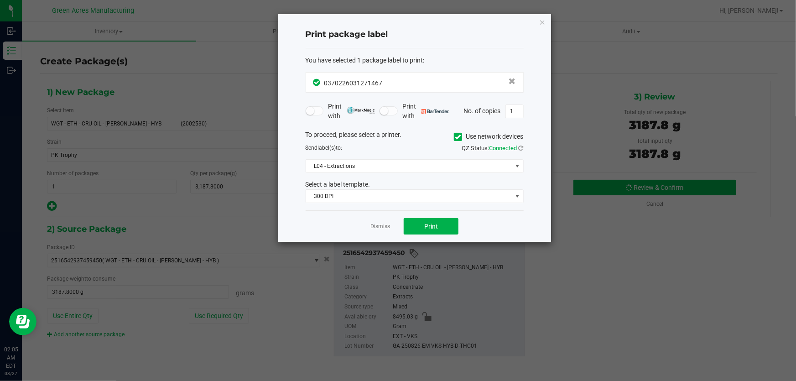
click at [383, 232] on div "Dismiss Print" at bounding box center [415, 225] width 218 height 31
click at [384, 228] on link "Dismiss" at bounding box center [380, 227] width 20 height 8
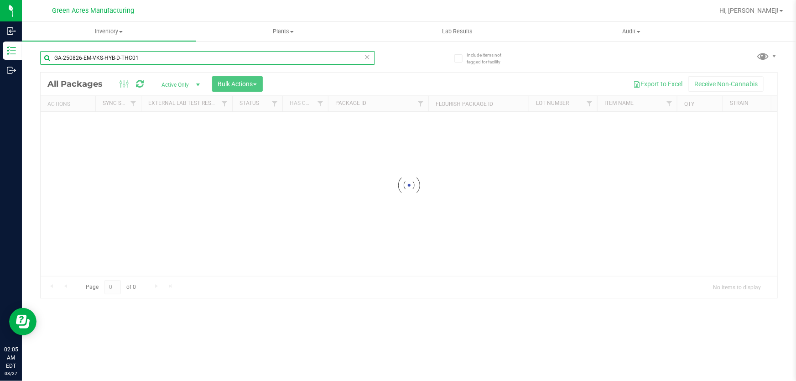
click at [201, 61] on input "GA-250826-EM-VKS-HYB-D-THC01" at bounding box center [207, 58] width 335 height 14
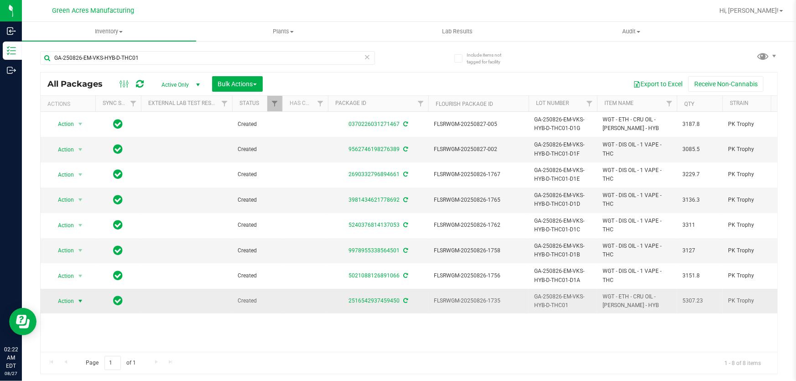
click at [73, 303] on span "Action" at bounding box center [62, 301] width 25 height 13
click at [76, 306] on span "select" at bounding box center [80, 301] width 11 height 13
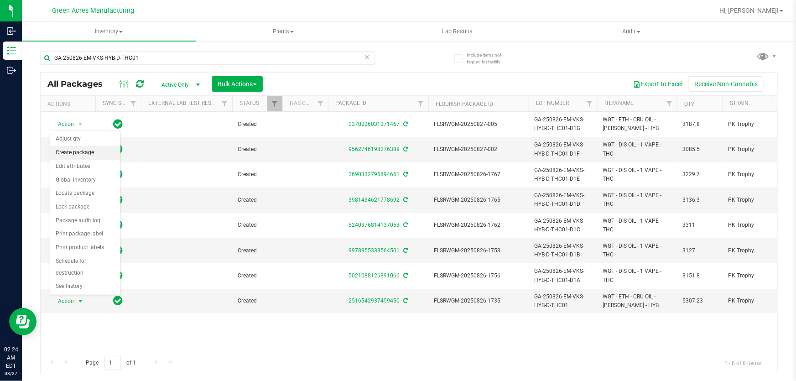
click at [91, 156] on li "Create package" at bounding box center [85, 153] width 70 height 14
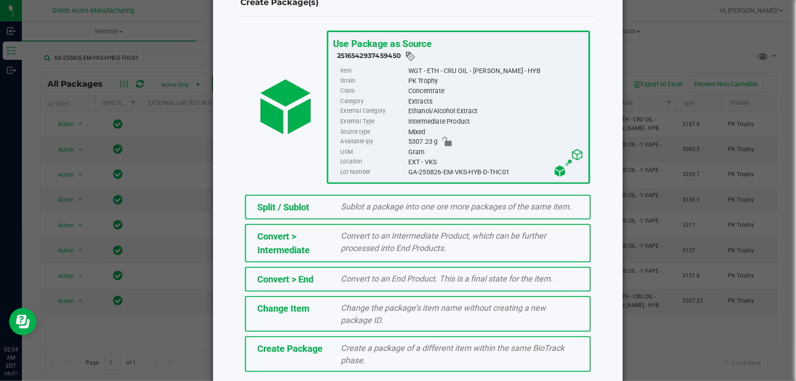
scroll to position [62, 0]
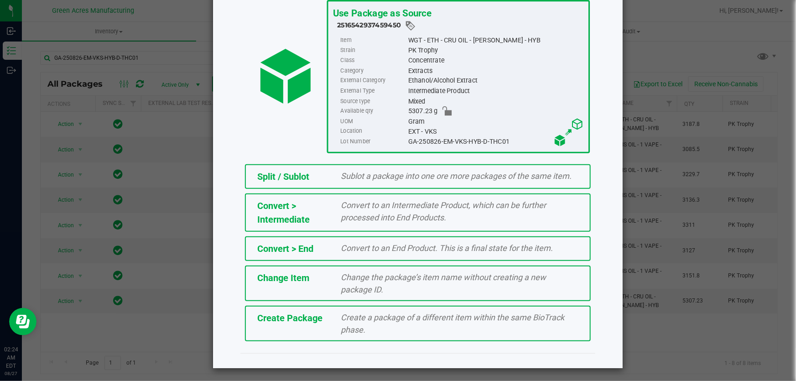
click at [386, 319] on span "Create a package of a different item within the same BioTrack phase." at bounding box center [452, 323] width 223 height 22
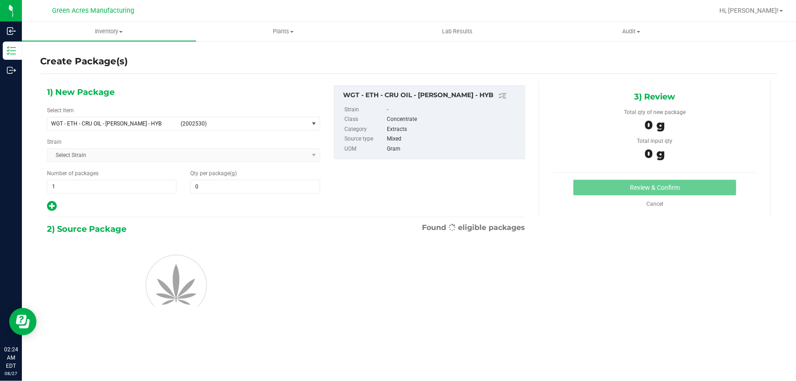
type input "0.0000"
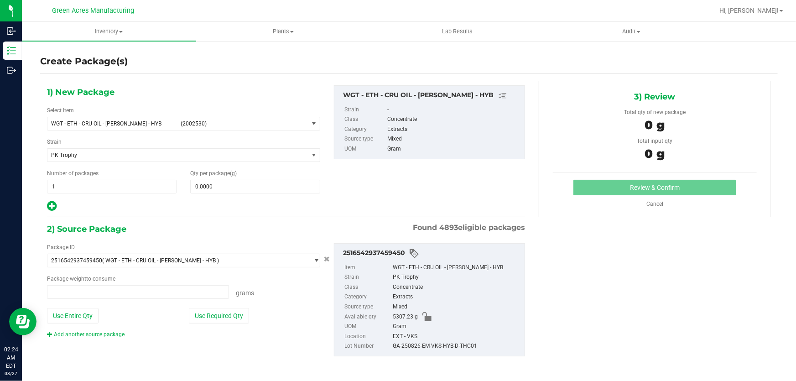
type input "0.0000 g"
click at [312, 128] on span "select" at bounding box center [313, 123] width 11 height 13
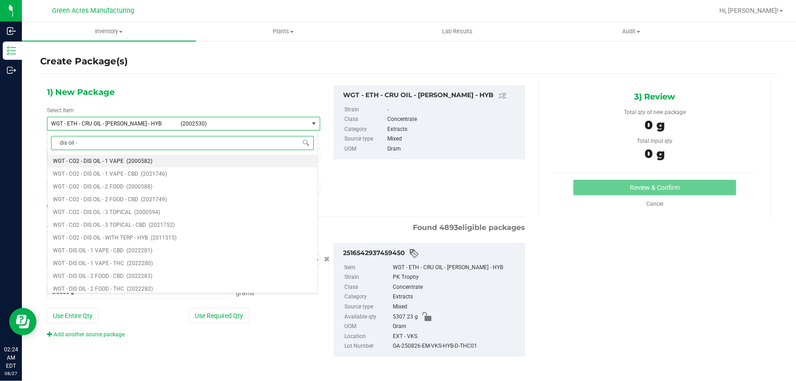
type input "dis oil - 1"
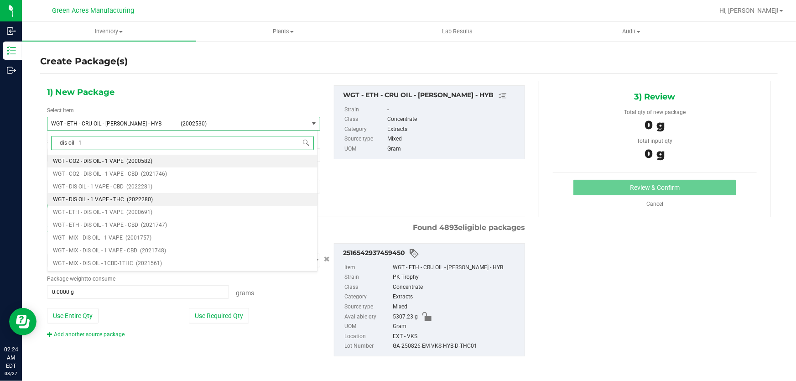
click at [86, 203] on li "WGT - DIS OIL - 1 VAPE - THC (2022280)" at bounding box center [182, 199] width 270 height 13
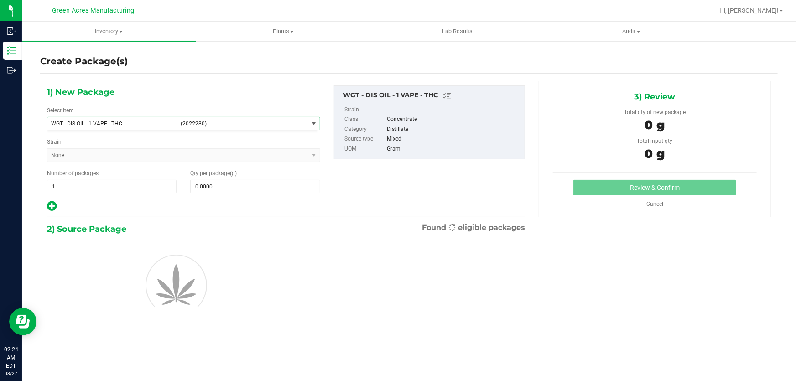
type input "0.0000"
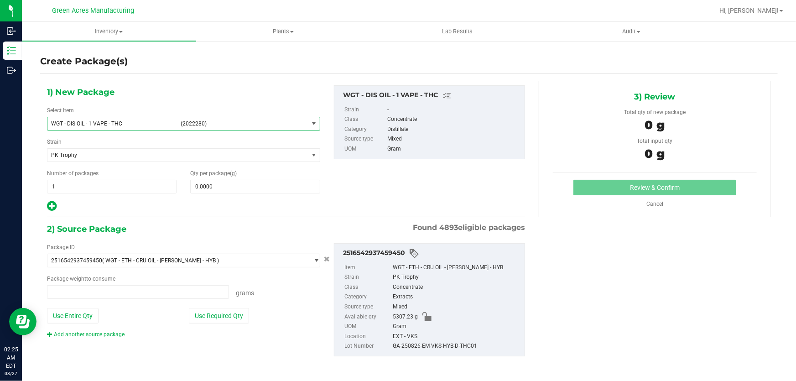
type input "0.0000 g"
click at [256, 192] on span at bounding box center [255, 187] width 130 height 14
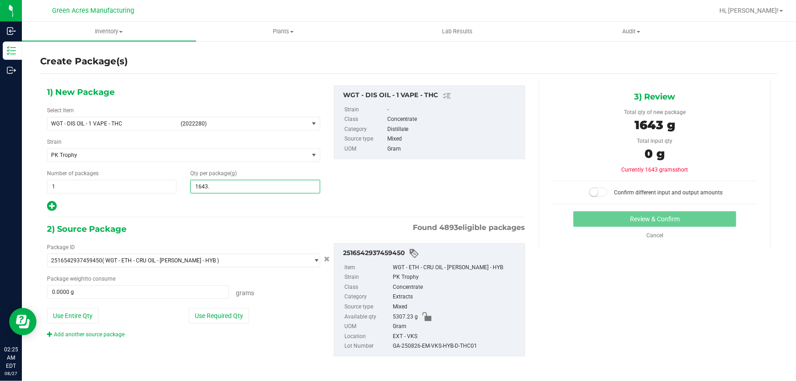
type input "1643.7"
type input "1,643.7000"
click at [211, 316] on button "Use Required Qty" at bounding box center [219, 316] width 60 height 16
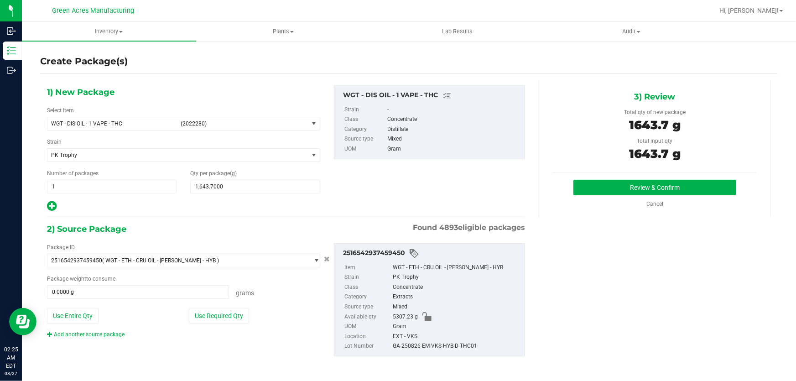
type input "1643.7000 g"
click at [707, 182] on button "Review & Confirm" at bounding box center [654, 188] width 163 height 16
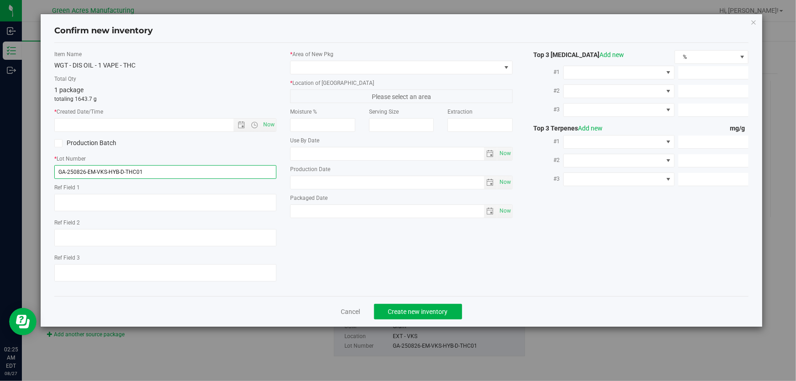
click at [211, 172] on input "GA-250826-EM-VKS-HYB-D-THC01" at bounding box center [165, 172] width 222 height 14
type input "GA-250826-EM-VKS-HYB-D-THC01-D1H"
click at [277, 120] on div "Item Name WGT - DIS OIL - 1 VAPE - THC Total Qty 1 package totaling 1643.7 g * …" at bounding box center [165, 169] width 236 height 239
click at [269, 122] on span "Now" at bounding box center [269, 124] width 16 height 13
type input "8/27/2025 2:25 AM"
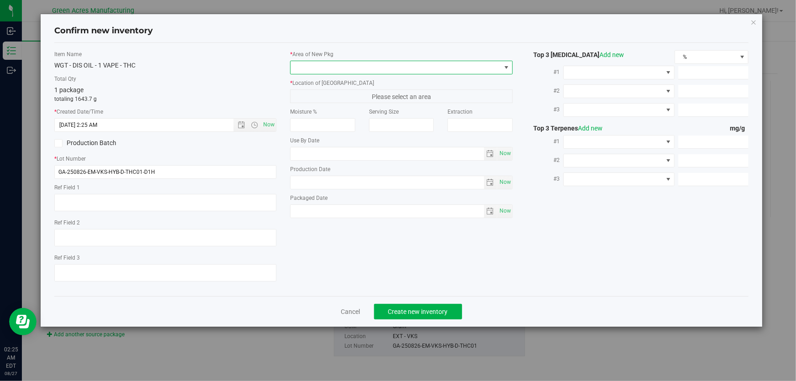
click at [404, 61] on span at bounding box center [401, 68] width 222 height 14
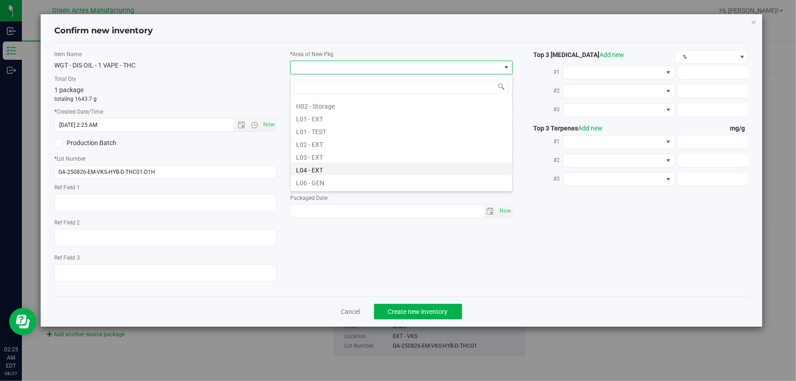
scroll to position [166, 0]
click at [350, 154] on li "L04 - EXT" at bounding box center [402, 156] width 222 height 13
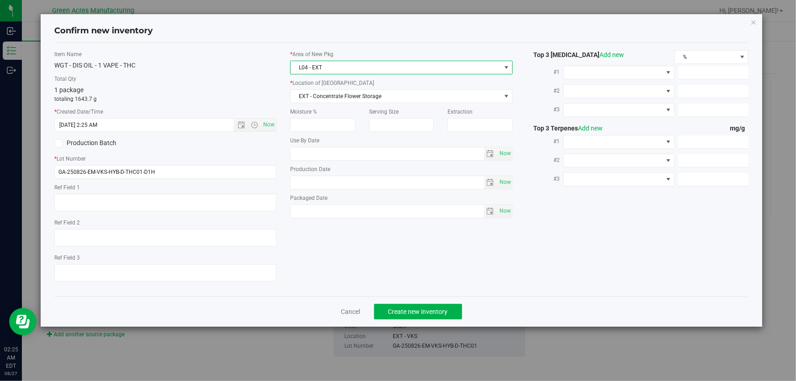
click at [395, 62] on span "L04 - EXT" at bounding box center [396, 67] width 210 height 13
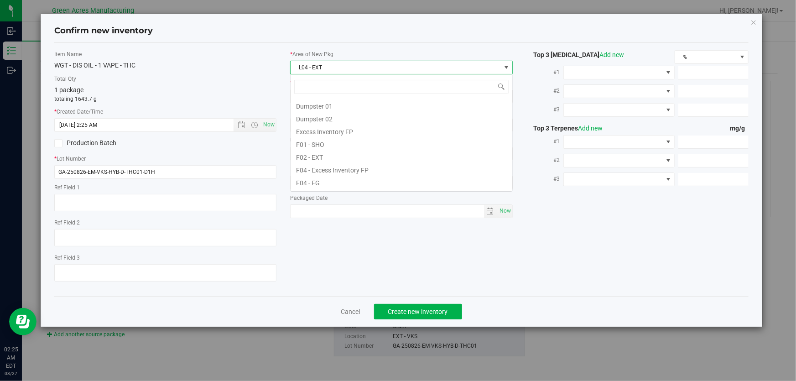
scroll to position [14, 223]
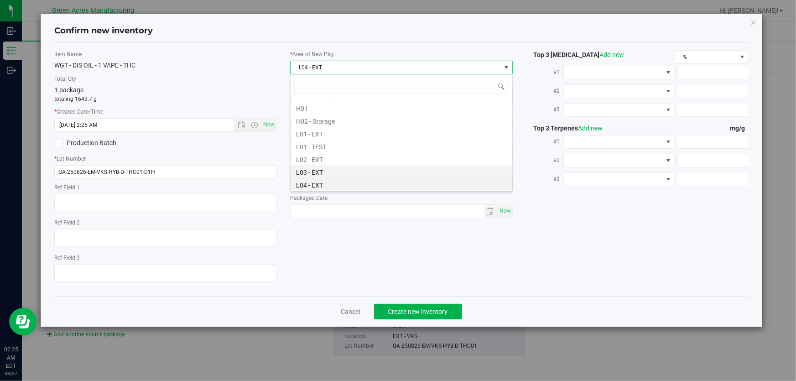
click at [347, 169] on li "L03 - EXT" at bounding box center [402, 171] width 222 height 13
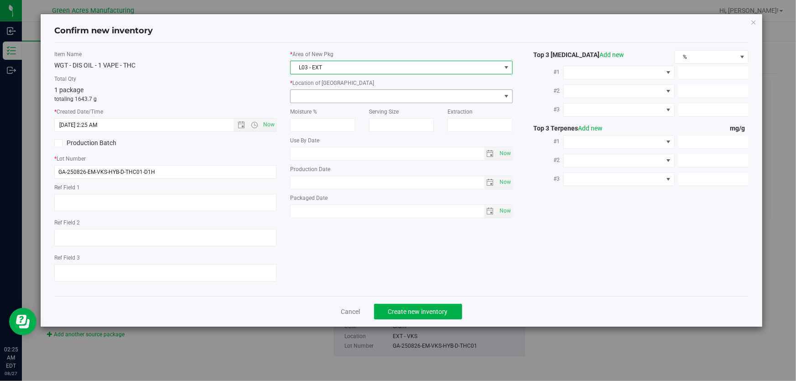
click at [389, 93] on span at bounding box center [396, 96] width 210 height 13
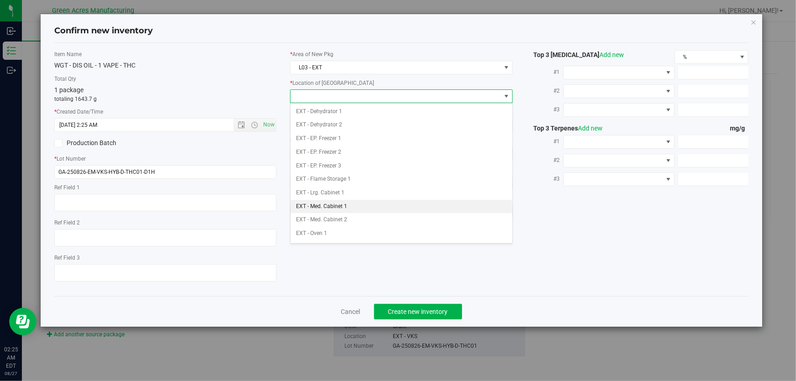
click at [351, 206] on li "EXT - Med. Cabinet 1" at bounding box center [402, 207] width 222 height 14
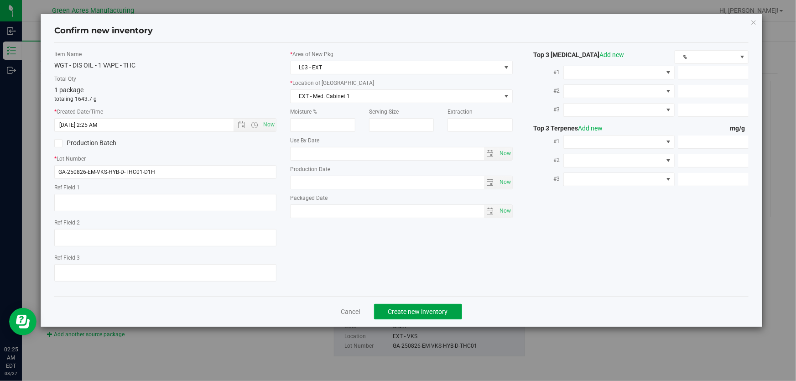
click at [426, 309] on span "Create new inventory" at bounding box center [418, 311] width 60 height 7
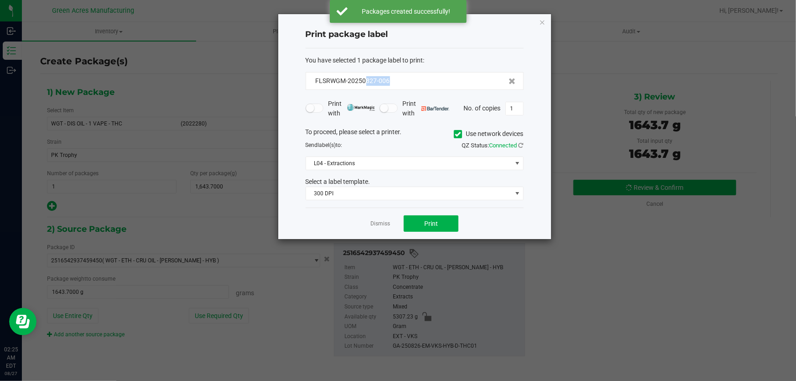
drag, startPoint x: 405, startPoint y: 76, endPoint x: 366, endPoint y: 86, distance: 40.5
click at [366, 86] on div "FLSRWGM-20250827-006" at bounding box center [415, 81] width 218 height 18
copy span "827-006"
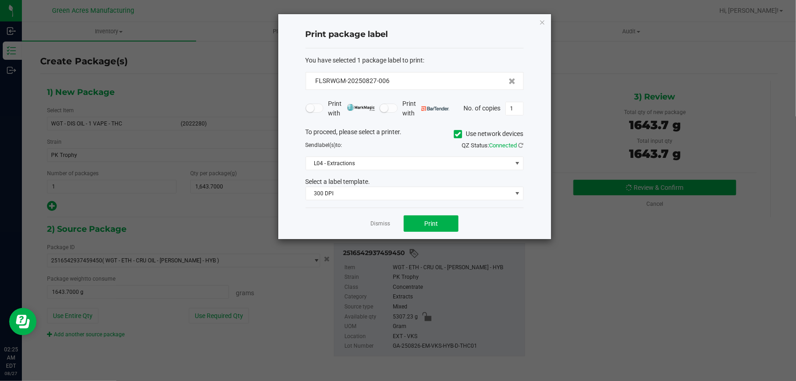
click at [435, 62] on div "You have selected 1 package label to print :" at bounding box center [415, 61] width 218 height 10
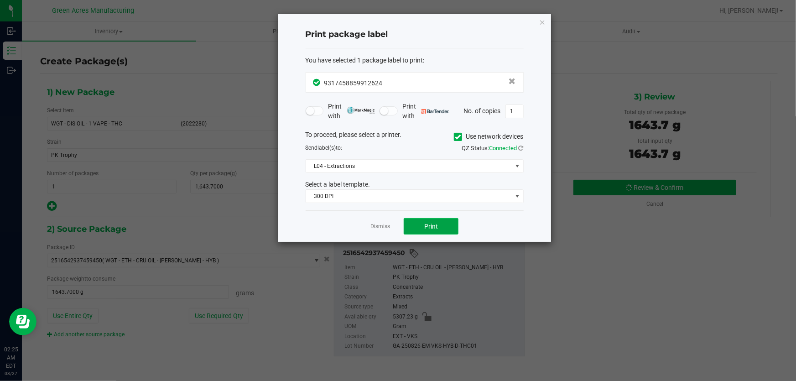
click at [423, 219] on button "Print" at bounding box center [431, 226] width 55 height 16
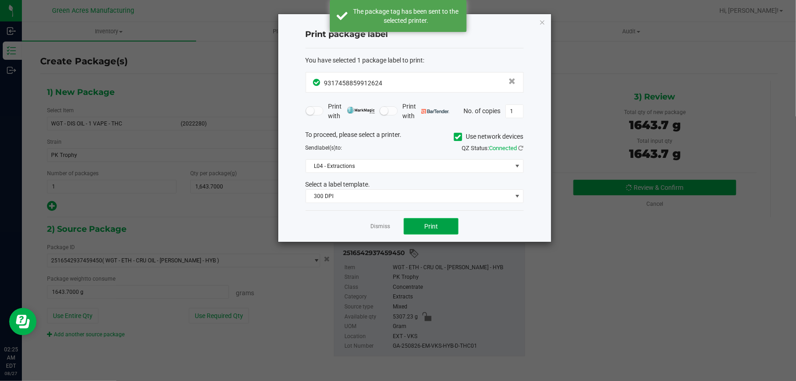
click at [423, 219] on button "Print" at bounding box center [431, 226] width 55 height 16
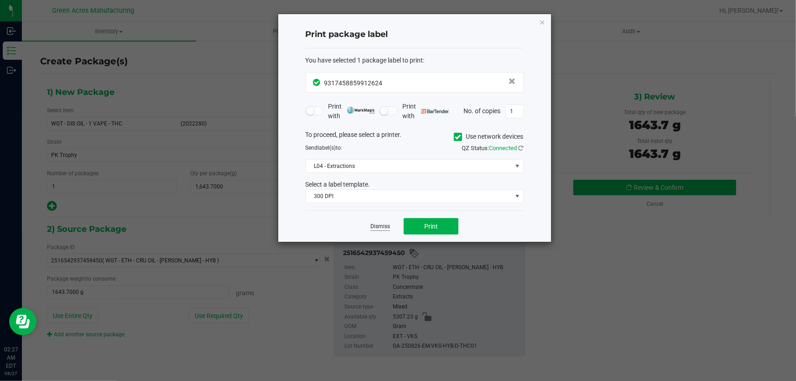
click at [382, 228] on link "Dismiss" at bounding box center [380, 227] width 20 height 8
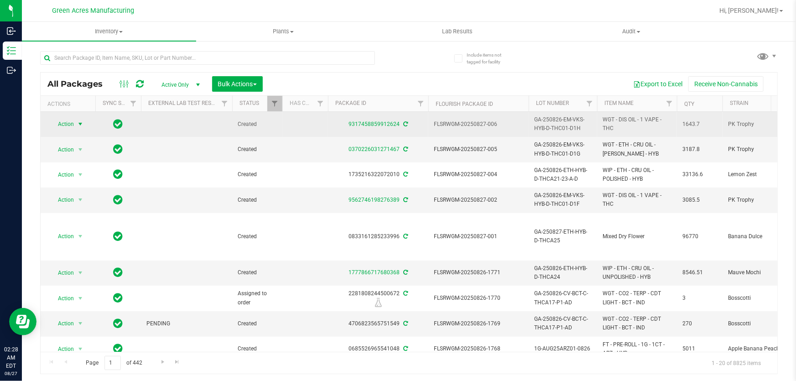
click at [78, 124] on span "select" at bounding box center [80, 123] width 7 height 7
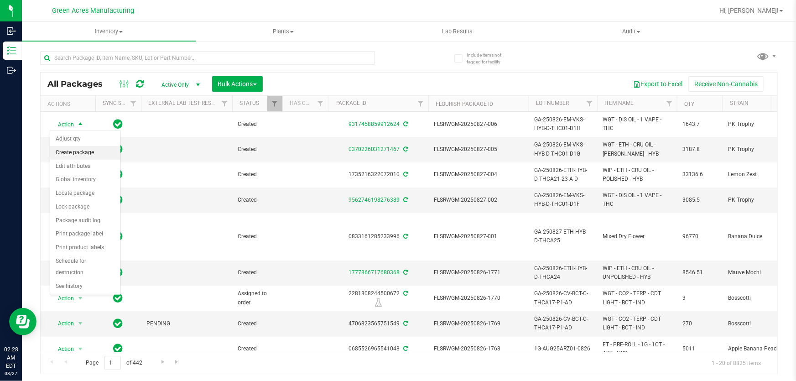
click at [78, 155] on li "Create package" at bounding box center [85, 153] width 70 height 14
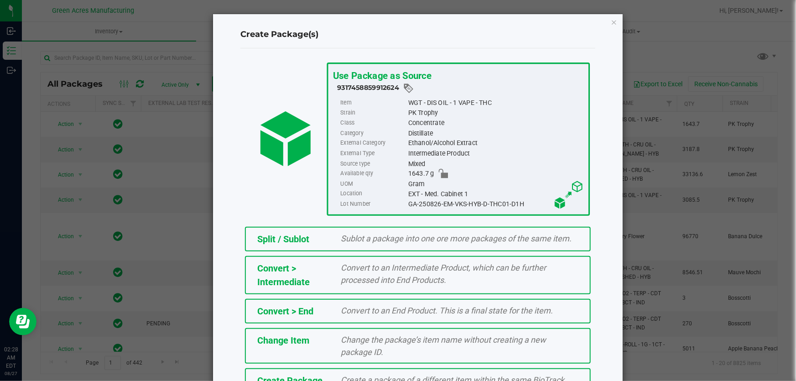
scroll to position [21, 0]
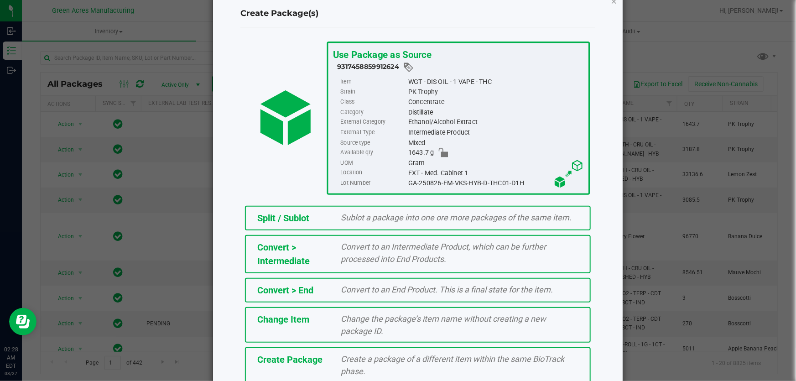
click at [611, 0] on icon "button" at bounding box center [614, 0] width 6 height 11
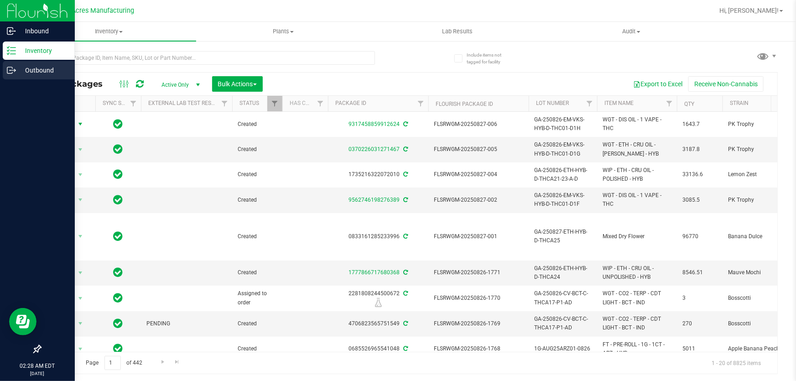
click at [4, 81] on div at bounding box center [37, 211] width 75 height 260
click at [21, 69] on p "Outbound" at bounding box center [43, 70] width 55 height 11
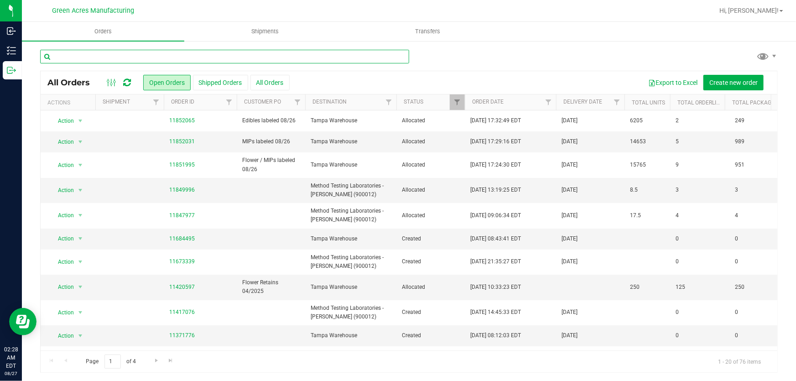
click at [200, 59] on input "text" at bounding box center [224, 57] width 369 height 14
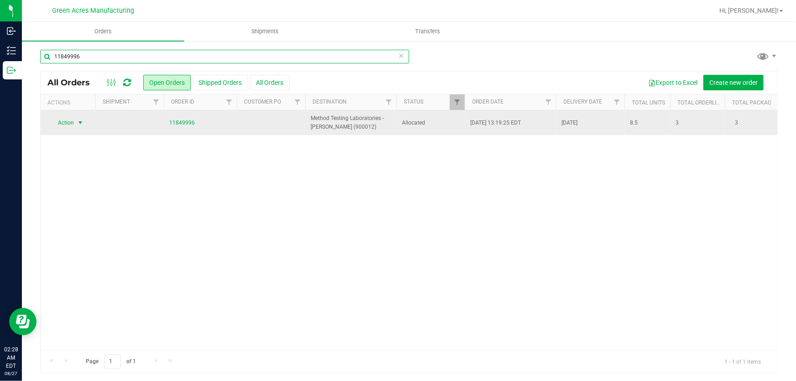
type input "11849996"
drag, startPoint x: 77, startPoint y: 120, endPoint x: 93, endPoint y: 114, distance: 17.2
click at [88, 115] on td "Action Action Cancel order Clone order Edit order Mark as fully paid Order audi…" at bounding box center [68, 122] width 55 height 25
click at [82, 121] on span "select" at bounding box center [80, 122] width 7 height 7
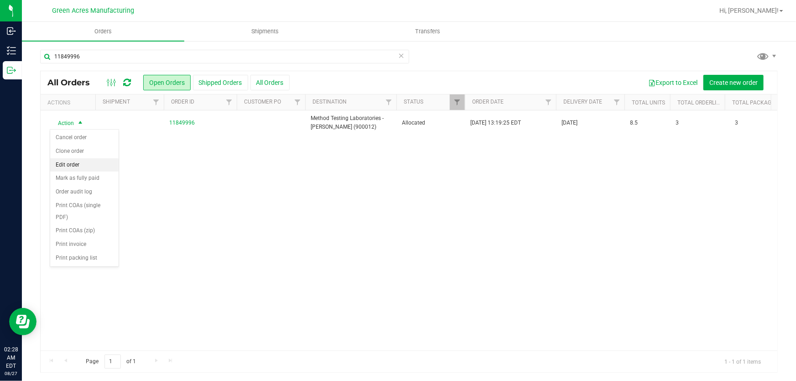
click at [95, 161] on li "Edit order" at bounding box center [84, 165] width 68 height 14
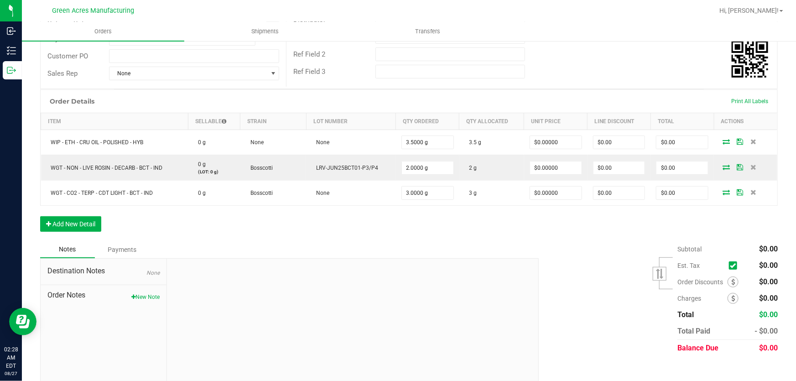
scroll to position [172, 0]
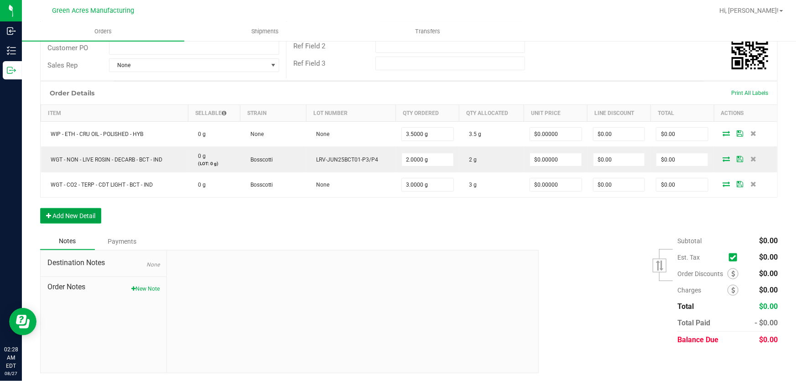
click at [95, 218] on button "Add New Detail" at bounding box center [70, 216] width 61 height 16
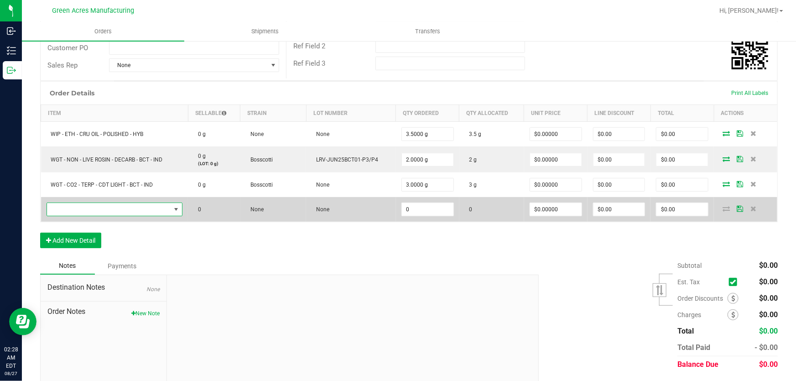
click at [178, 208] on span "NO DATA FOUND" at bounding box center [176, 209] width 7 height 7
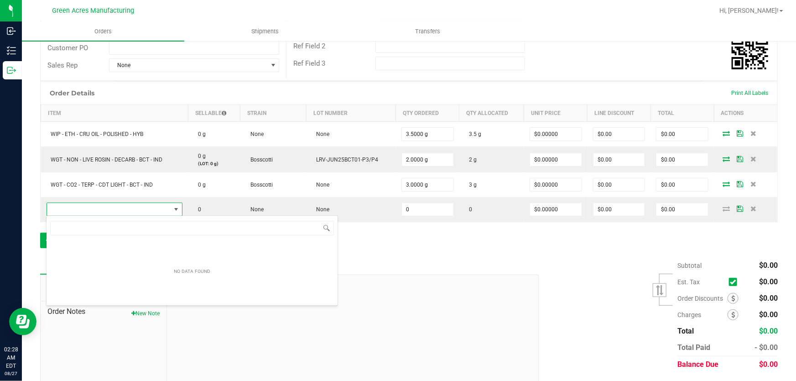
scroll to position [14, 134]
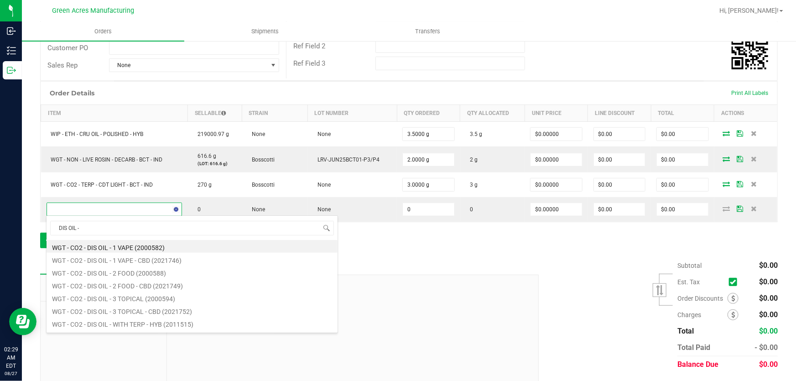
type input "DIS OIL - 1"
click at [104, 286] on li "WGT - DIS OIL - 1 VAPE - THC (2022280)" at bounding box center [192, 284] width 291 height 13
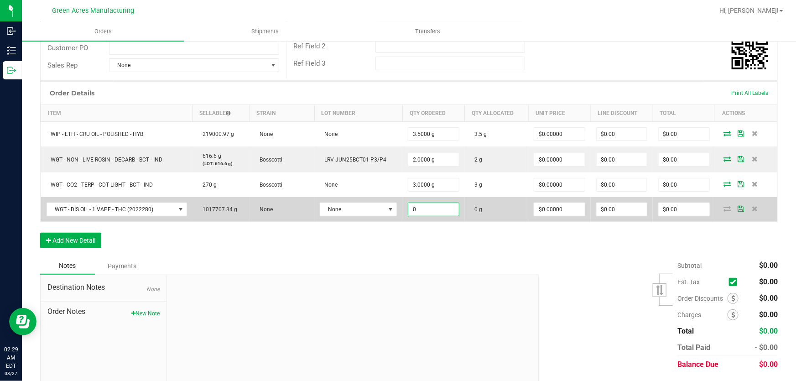
click at [439, 211] on input "0" at bounding box center [433, 209] width 50 height 13
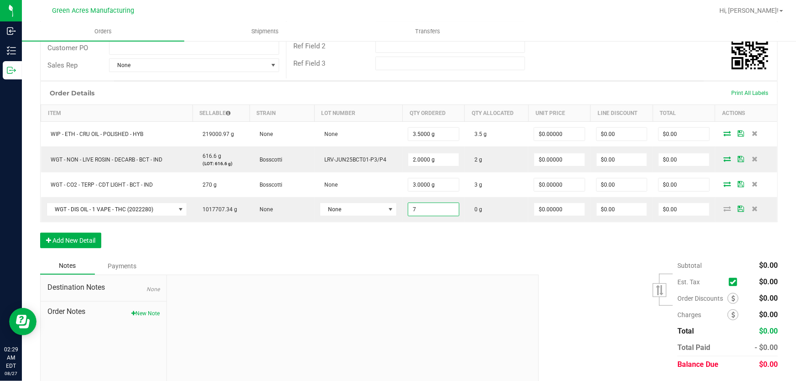
type input "7.0000 g"
click at [539, 247] on div "Order Details Print All Labels Item Sellable Strain Lot Number Qty Ordered Qty …" at bounding box center [409, 169] width 738 height 176
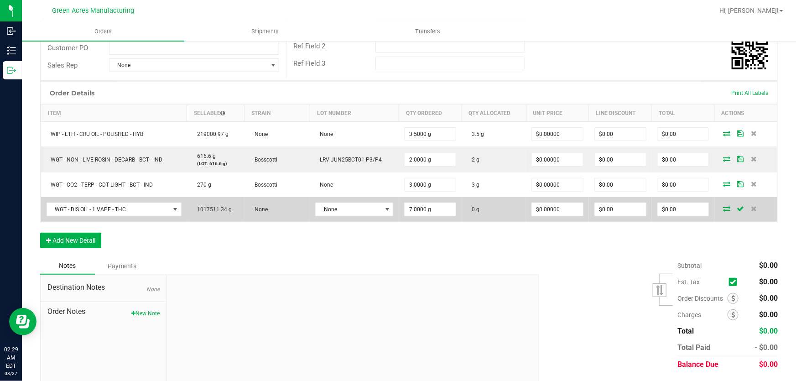
click at [723, 208] on icon at bounding box center [726, 208] width 7 height 5
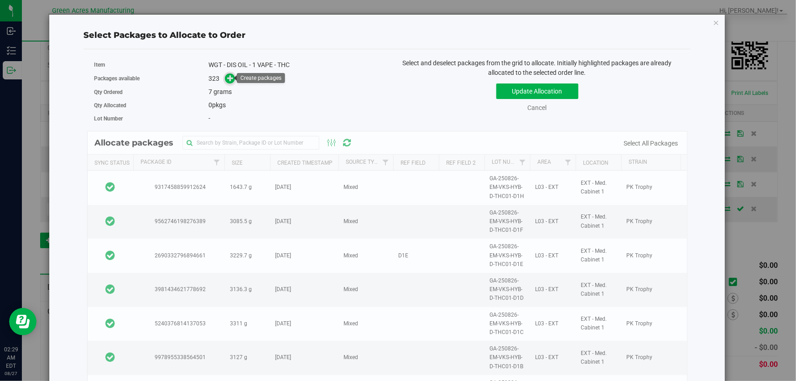
click at [231, 78] on icon at bounding box center [230, 78] width 6 height 6
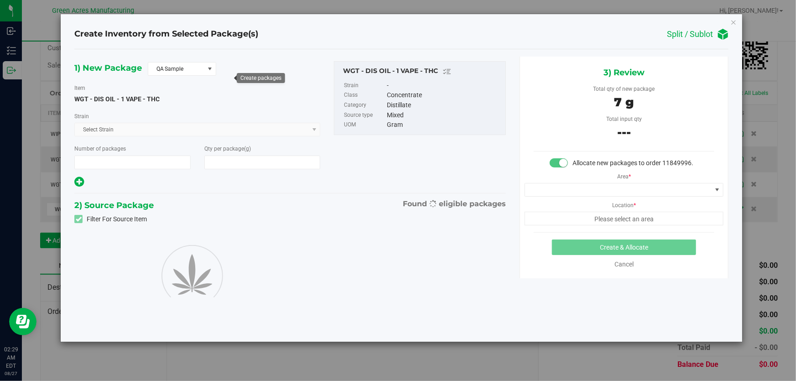
type input "1"
type input "7.0000"
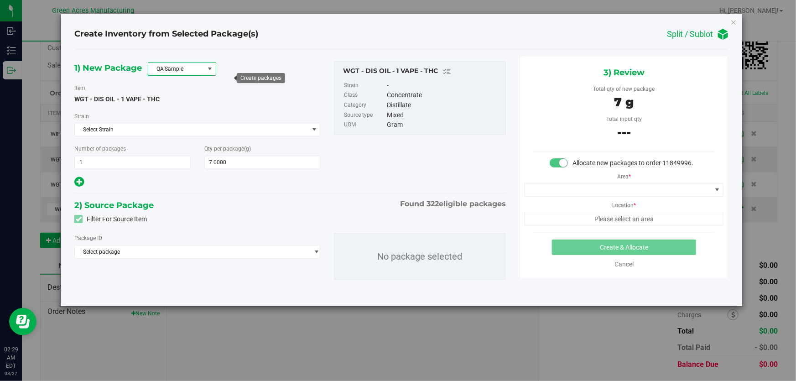
click at [207, 66] on span at bounding box center [209, 68] width 7 height 7
click at [186, 105] on li "R&D Sample" at bounding box center [182, 109] width 68 height 13
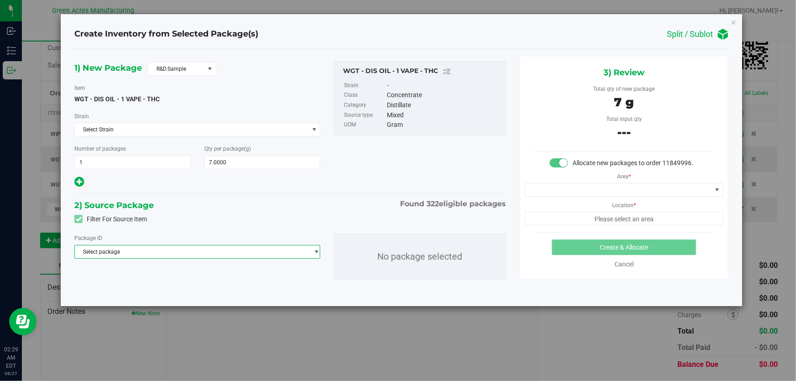
click at [171, 254] on span "Select package" at bounding box center [192, 251] width 234 height 13
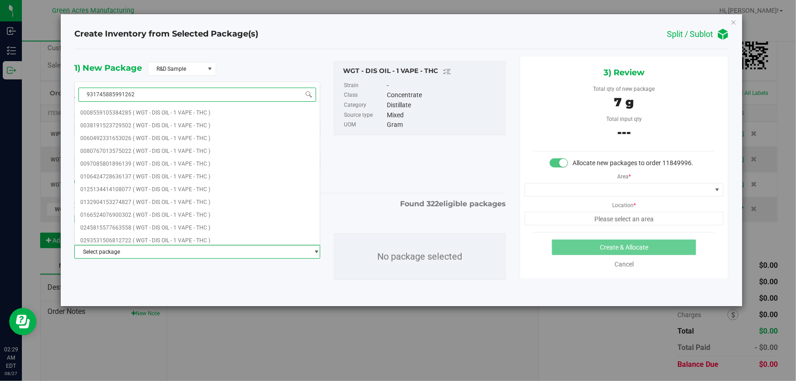
type input "9317458859912624"
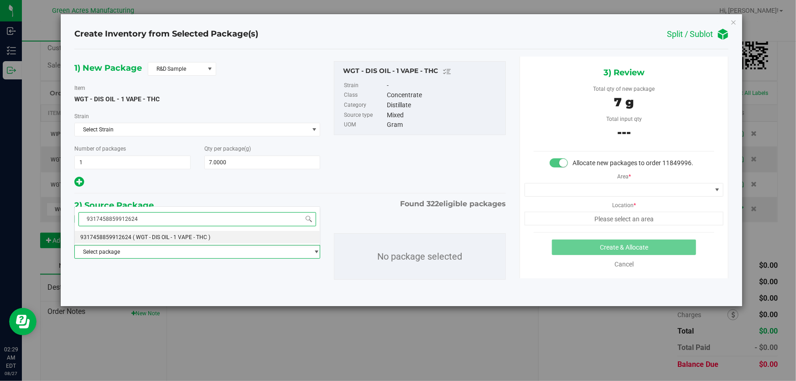
click at [218, 237] on li "9317458859912624 ( WGT - DIS OIL - 1 VAPE - THC )" at bounding box center [197, 237] width 245 height 13
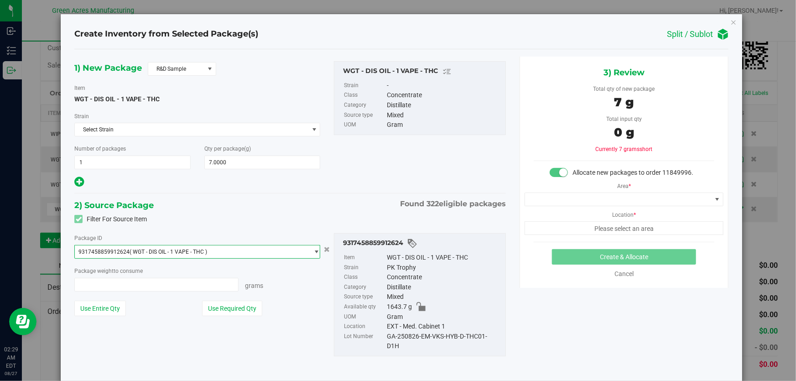
scroll to position [3818, 0]
type input "0.0000 g"
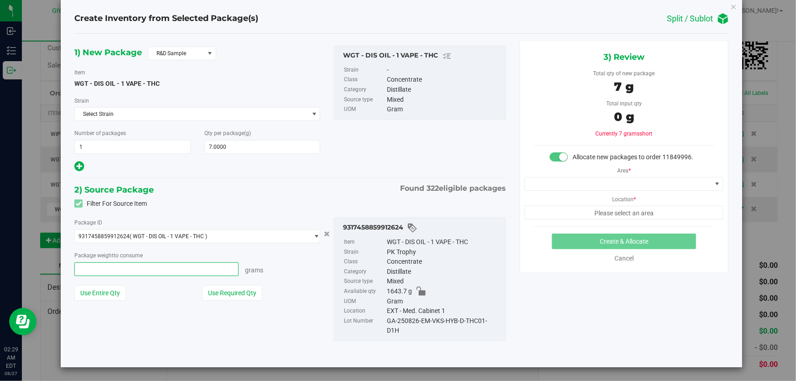
click at [163, 268] on span at bounding box center [156, 269] width 164 height 14
click at [229, 289] on button "Use Required Qty" at bounding box center [232, 293] width 60 height 16
type input "7.0000 g"
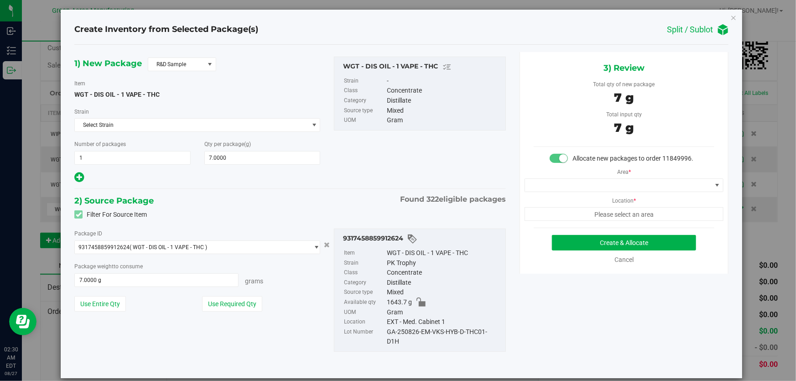
scroll to position [0, 0]
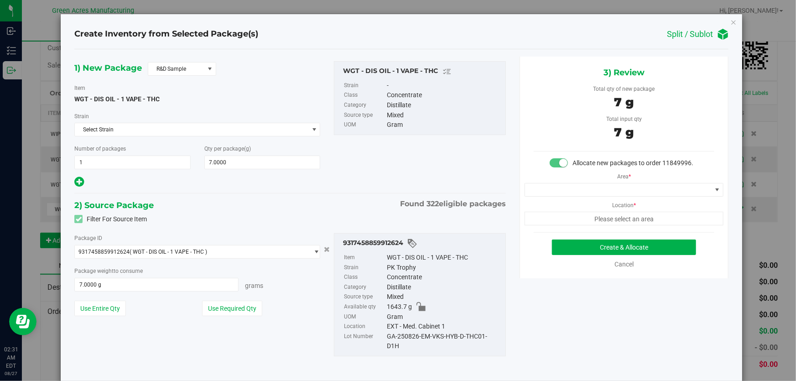
click at [559, 163] on small at bounding box center [563, 163] width 8 height 8
click at [712, 195] on span at bounding box center [717, 189] width 11 height 13
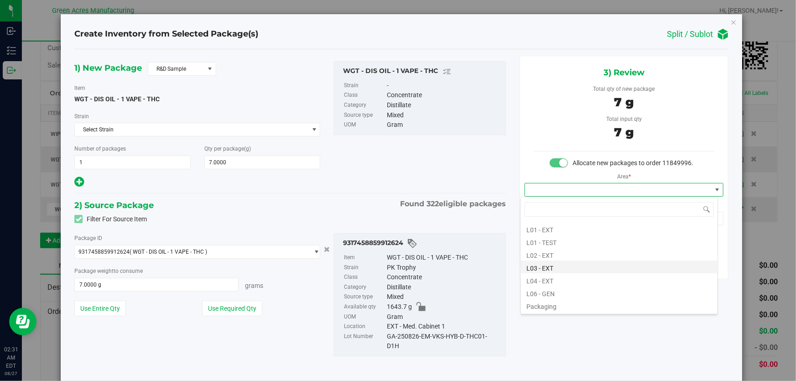
scroll to position [166, 0]
click at [562, 270] on li "L03 - EXT" at bounding box center [619, 266] width 197 height 13
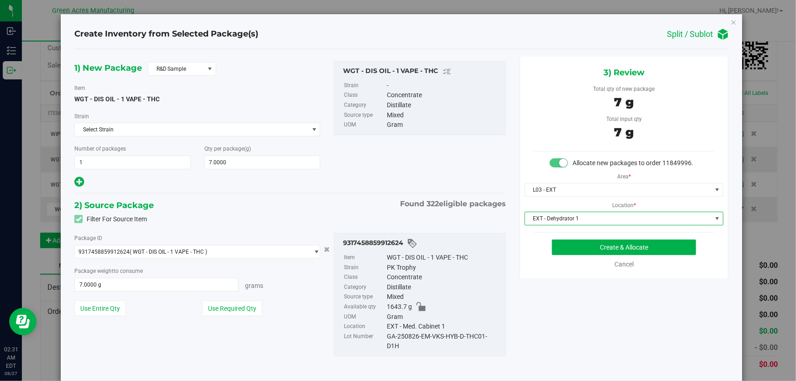
click at [612, 216] on span "EXT - Dehydrator 1" at bounding box center [618, 218] width 187 height 13
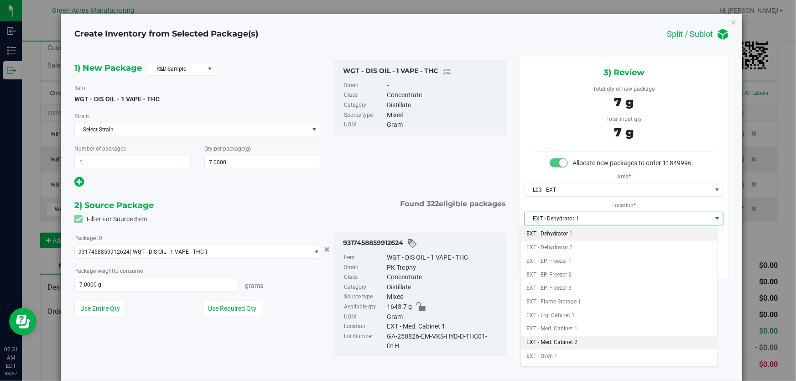
click at [583, 341] on li "EXT - Med. Cabinet 2" at bounding box center [619, 343] width 197 height 14
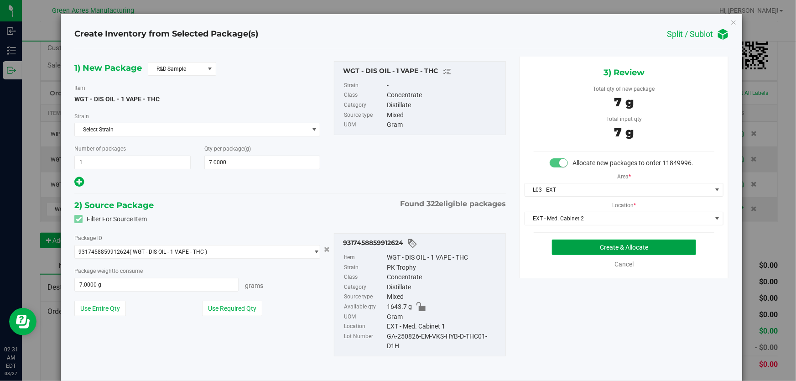
click at [685, 243] on button "Create & Allocate" at bounding box center [624, 247] width 145 height 16
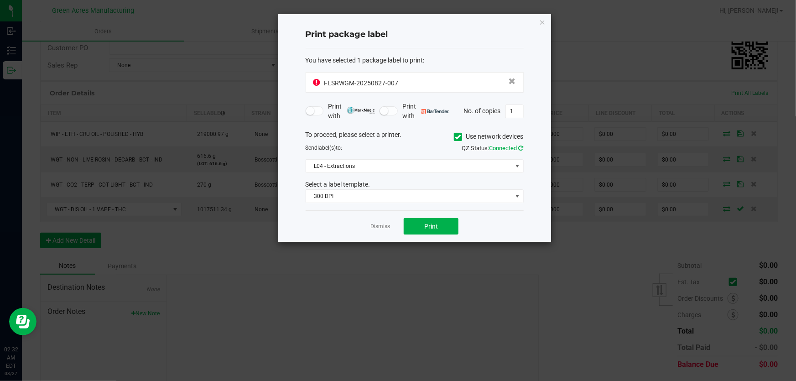
click at [522, 146] on icon at bounding box center [521, 148] width 5 height 6
click at [383, 225] on link "Dismiss" at bounding box center [380, 227] width 20 height 8
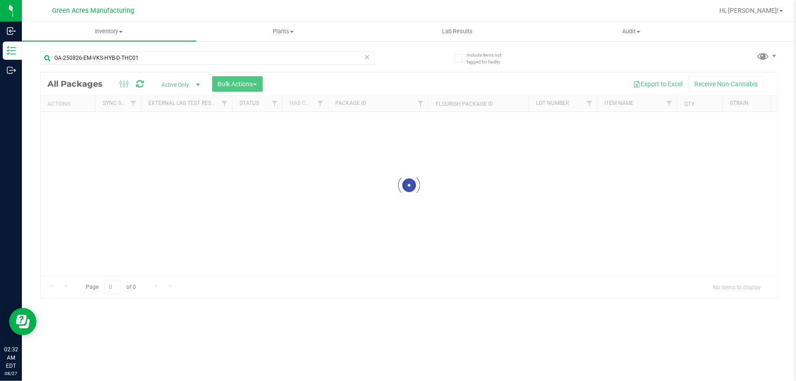
click at [365, 56] on icon at bounding box center [367, 56] width 6 height 11
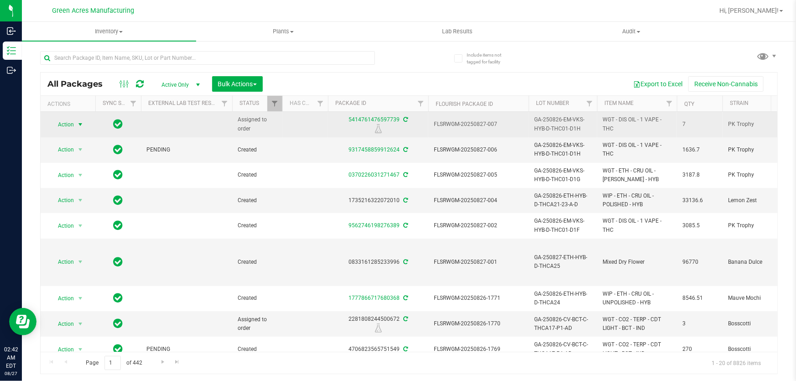
click at [68, 125] on span "Action" at bounding box center [62, 124] width 25 height 13
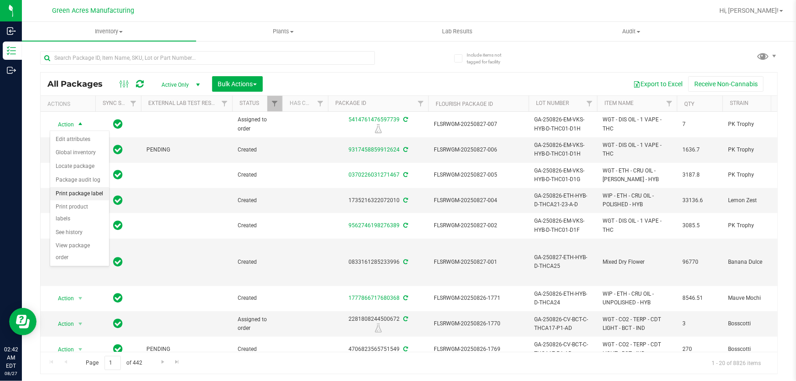
click at [93, 195] on li "Print package label" at bounding box center [79, 194] width 59 height 14
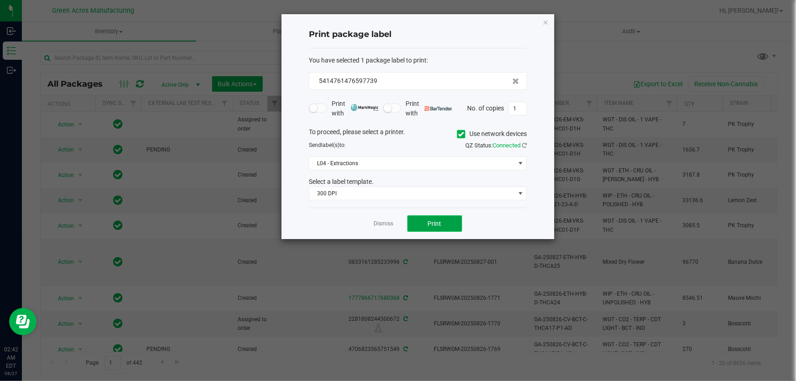
click at [439, 229] on button "Print" at bounding box center [434, 223] width 55 height 16
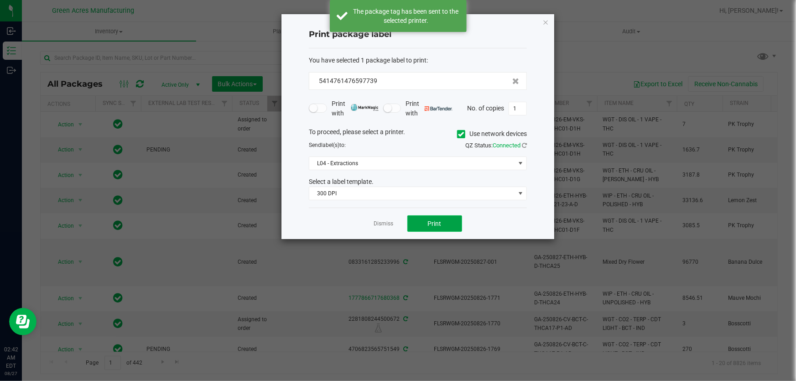
click at [440, 228] on button "Print" at bounding box center [434, 223] width 55 height 16
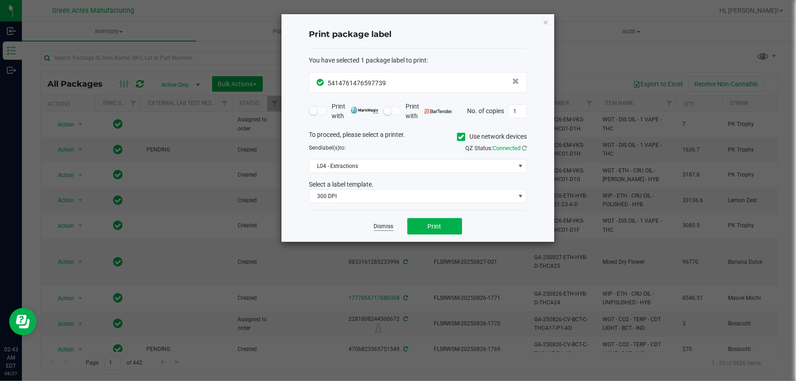
click at [382, 226] on link "Dismiss" at bounding box center [384, 227] width 20 height 8
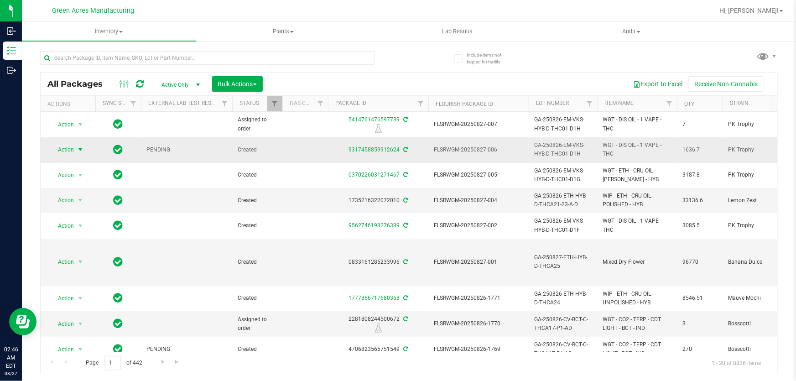
click at [60, 149] on span "Action" at bounding box center [62, 149] width 25 height 13
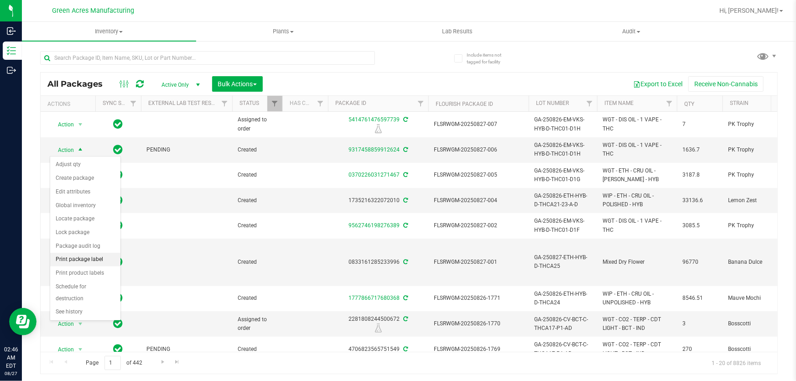
click at [88, 259] on li "Print package label" at bounding box center [85, 260] width 70 height 14
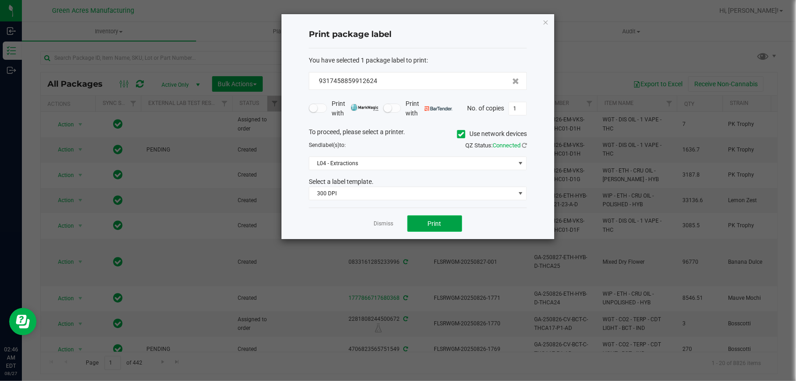
click at [428, 220] on span "Print" at bounding box center [435, 223] width 14 height 7
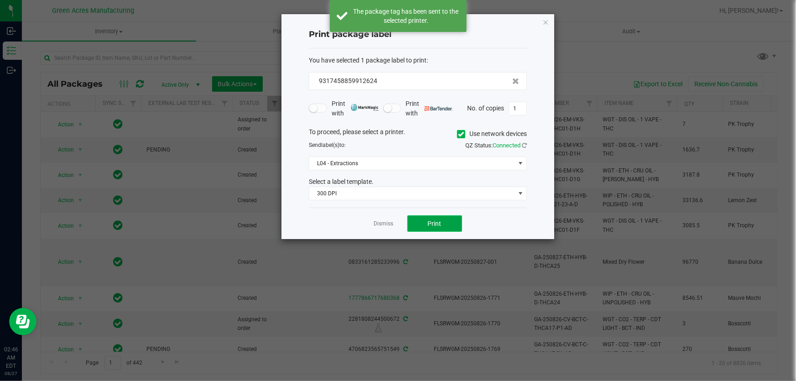
click at [428, 220] on span "Print" at bounding box center [435, 223] width 14 height 7
click at [428, 221] on span "Print" at bounding box center [435, 223] width 14 height 7
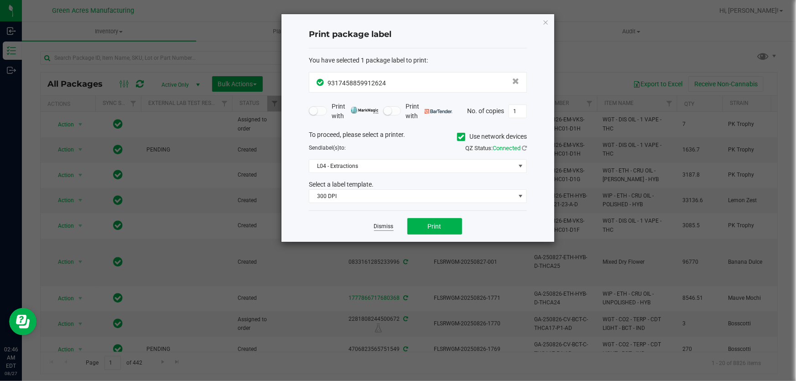
click at [388, 228] on link "Dismiss" at bounding box center [384, 227] width 20 height 8
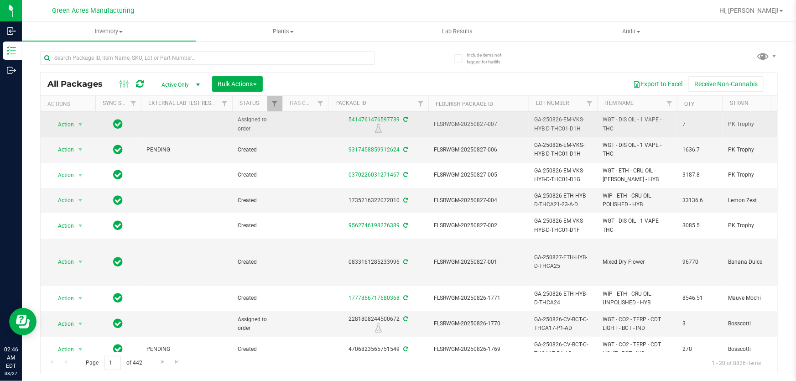
click at [404, 120] on icon at bounding box center [405, 119] width 5 height 5
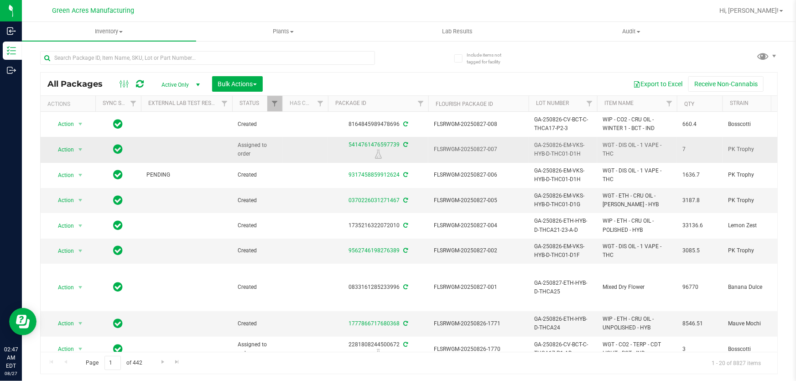
click at [574, 153] on span "GA-250826-EM-VKS-HYB-D-THC01-D1H" at bounding box center [562, 149] width 57 height 17
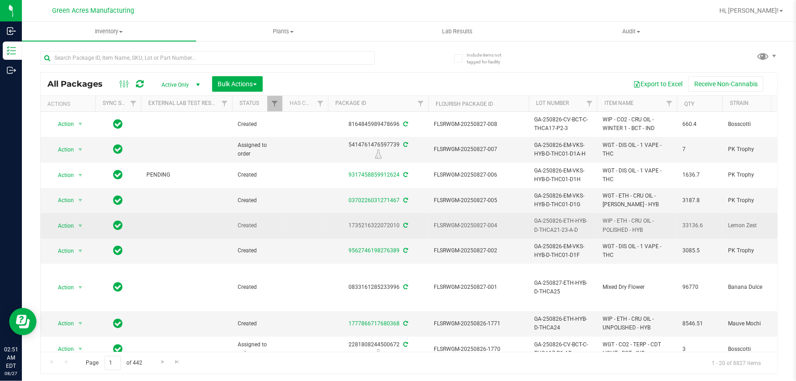
click at [563, 231] on span "GA-250826-ETH-HYB-D-THCA21-23-A-D" at bounding box center [562, 225] width 57 height 17
copy tr "GA-250826-ETH-HYB-D-THCA21-23-A-D"
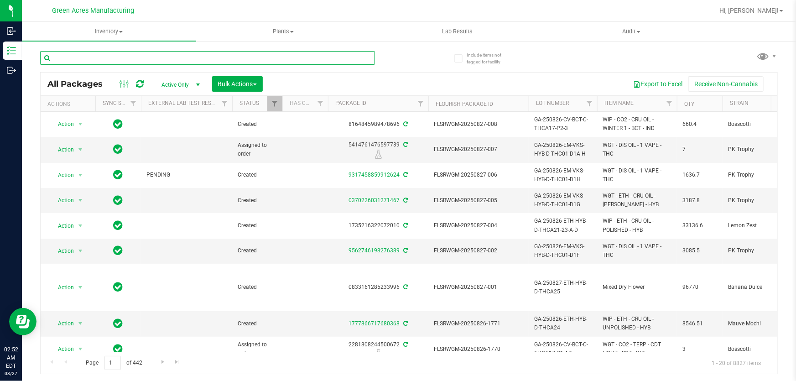
click at [288, 64] on input "text" at bounding box center [207, 58] width 335 height 14
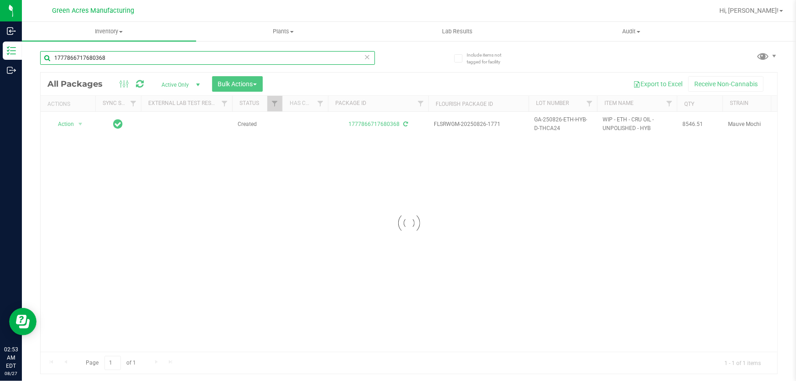
type input "1777866717680368"
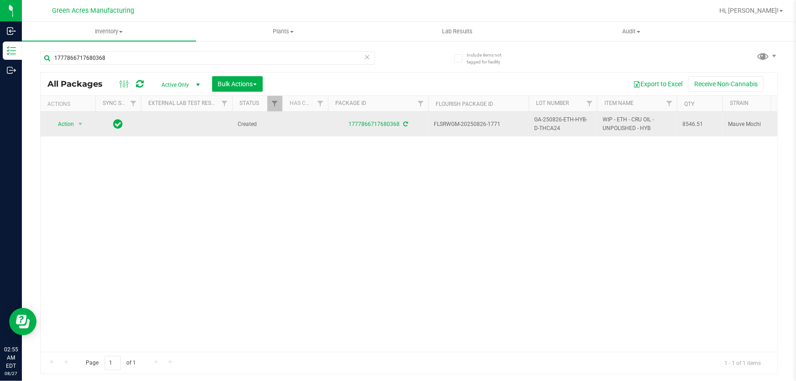
click at [551, 129] on span "GA-250826-ETH-HYB-D-THCA24" at bounding box center [562, 123] width 57 height 17
copy tr "GA-250826-ETH-HYB-D-THCA24"
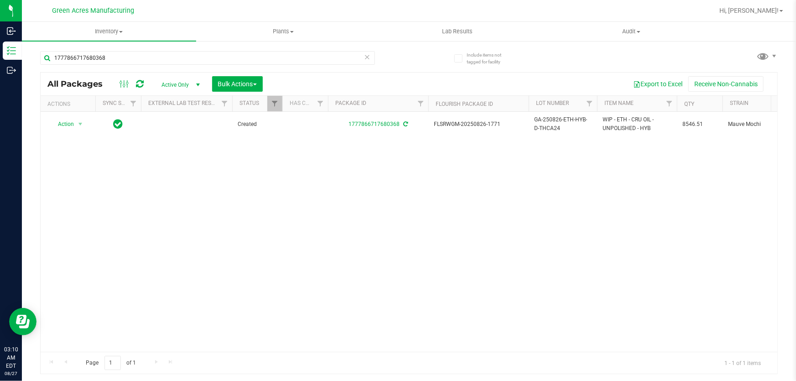
click at [366, 57] on icon at bounding box center [367, 56] width 6 height 11
click at [405, 139] on div at bounding box center [409, 223] width 737 height 301
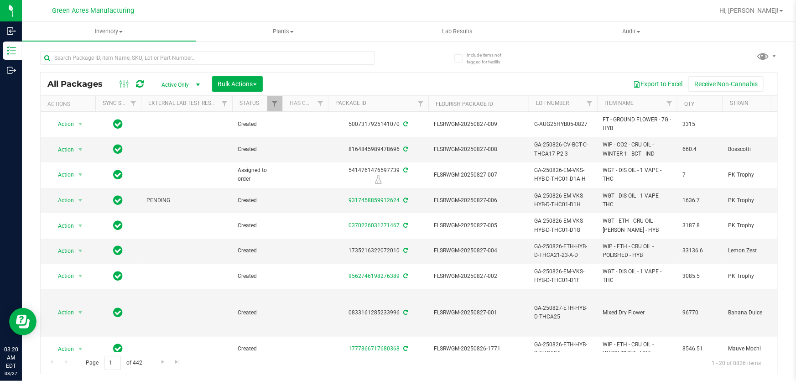
click at [650, 5] on div at bounding box center [438, 11] width 550 height 18
click at [767, 15] on link "Hi, [PERSON_NAME]!" at bounding box center [751, 11] width 71 height 10
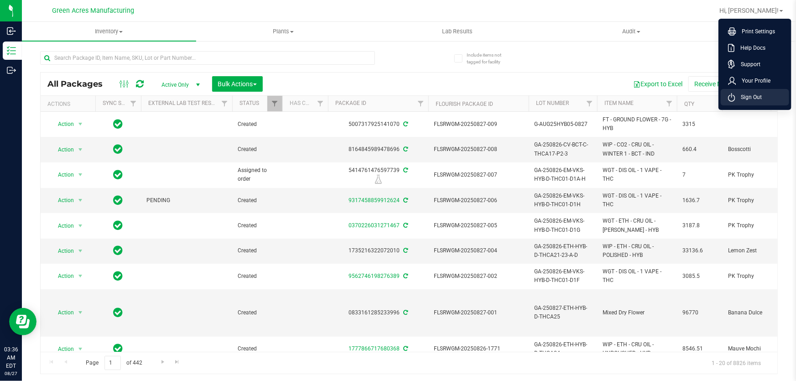
click at [750, 94] on span "Sign Out" at bounding box center [748, 97] width 26 height 9
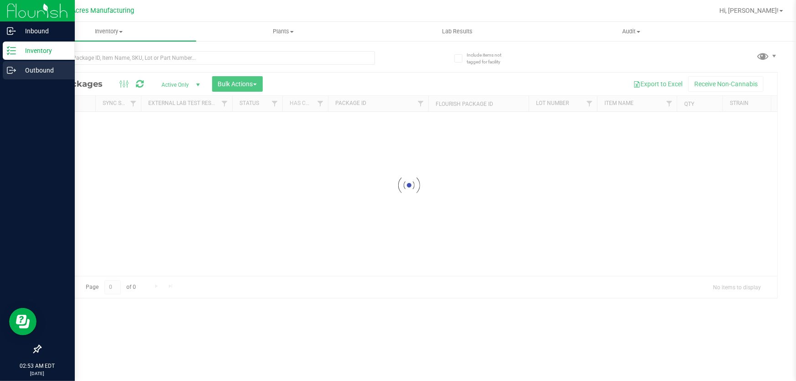
click at [8, 73] on icon at bounding box center [9, 70] width 5 height 6
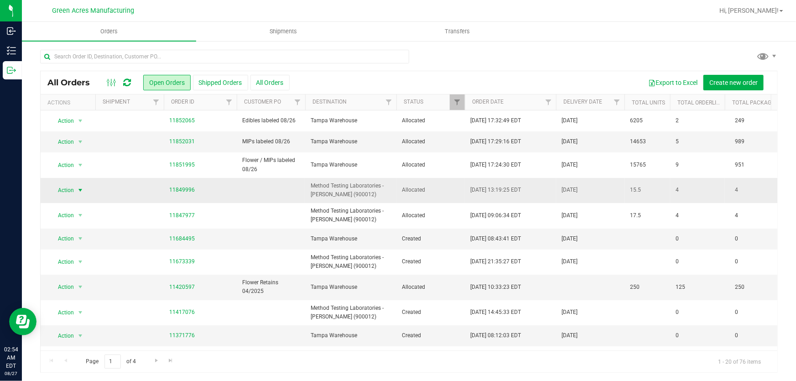
click at [65, 192] on span "Action" at bounding box center [62, 190] width 25 height 13
click at [88, 231] on li "Edit order" at bounding box center [84, 232] width 68 height 14
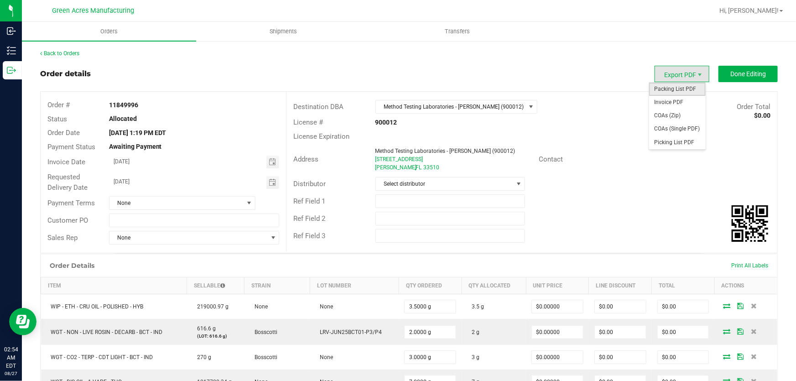
click at [686, 89] on span "Packing List PDF" at bounding box center [677, 89] width 57 height 13
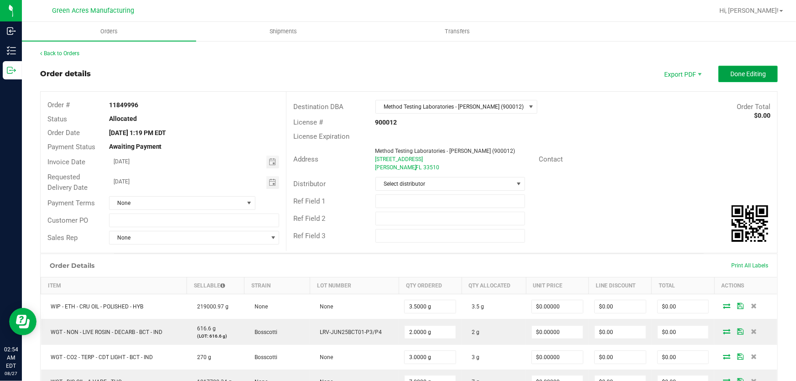
click at [752, 78] on button "Done Editing" at bounding box center [747, 74] width 59 height 16
